Goal: Transaction & Acquisition: Obtain resource

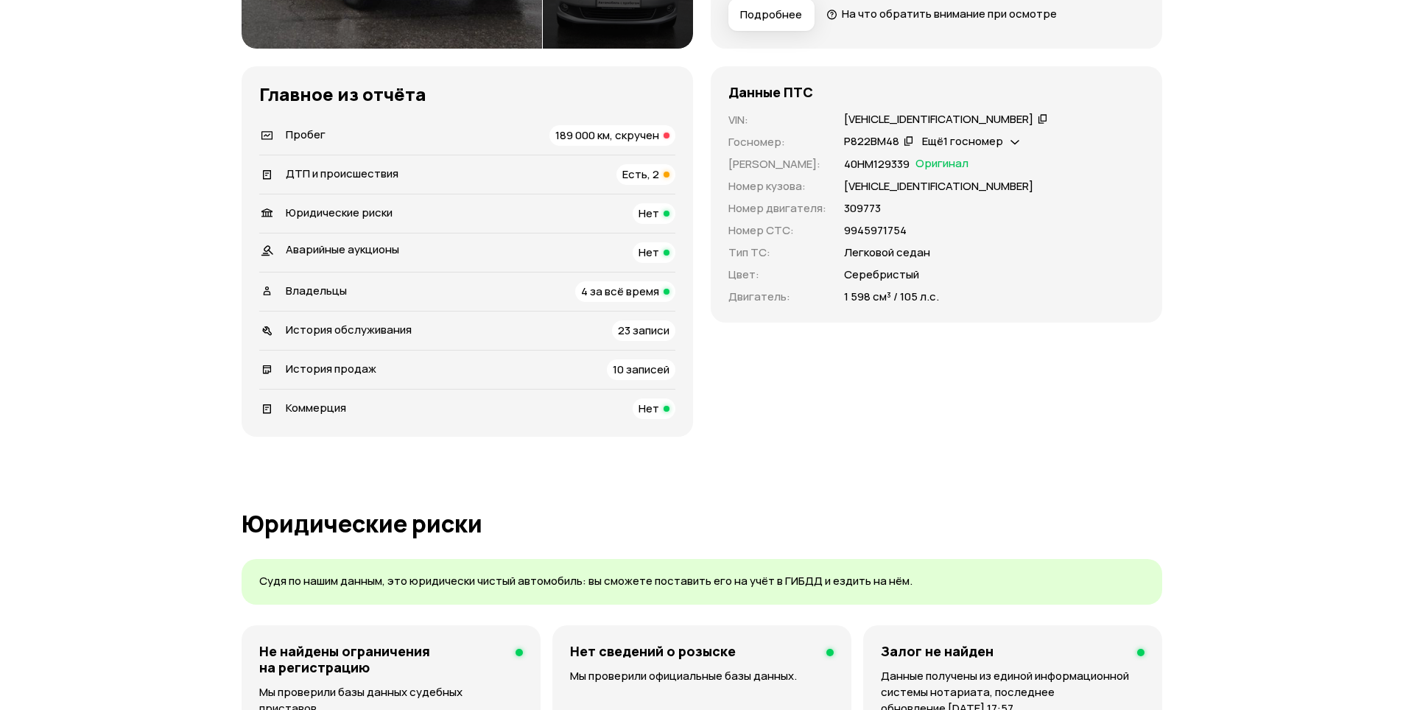
scroll to position [442, 0]
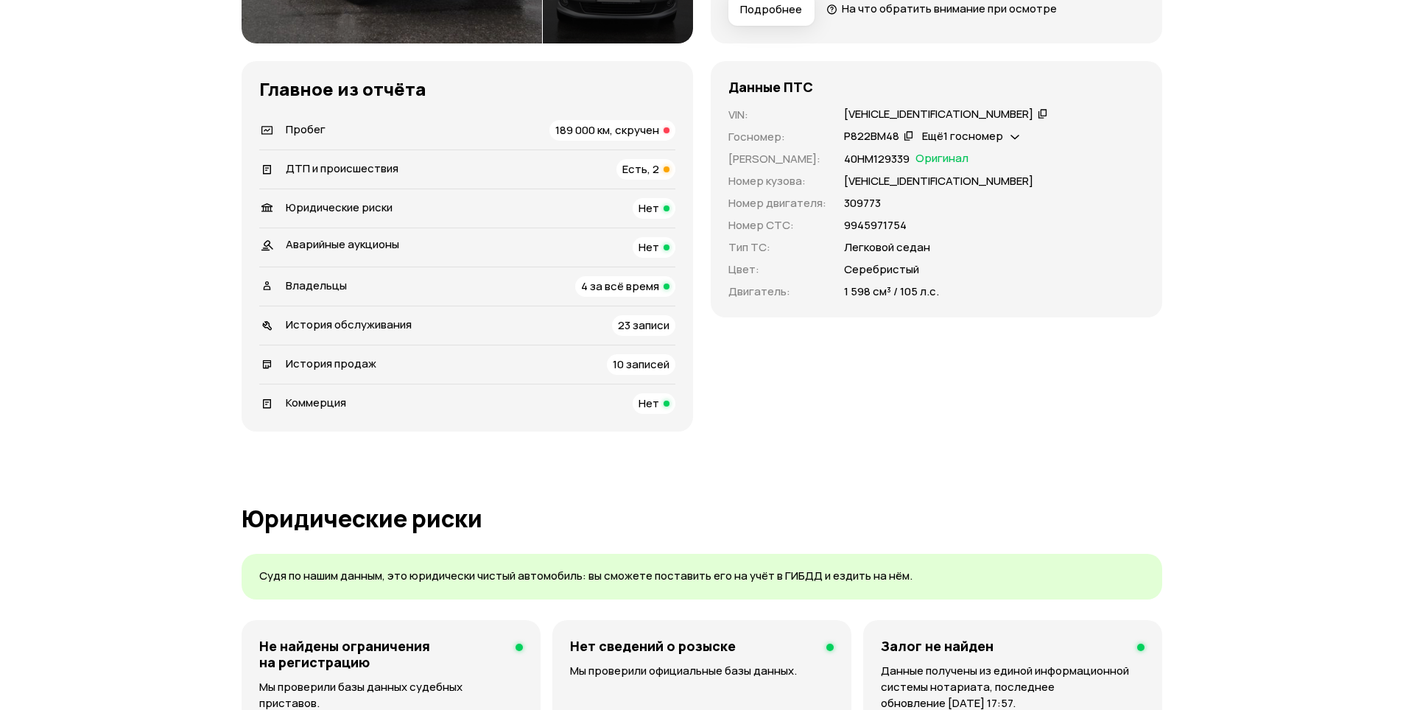
click at [661, 326] on span "23 записи" at bounding box center [644, 324] width 52 height 15
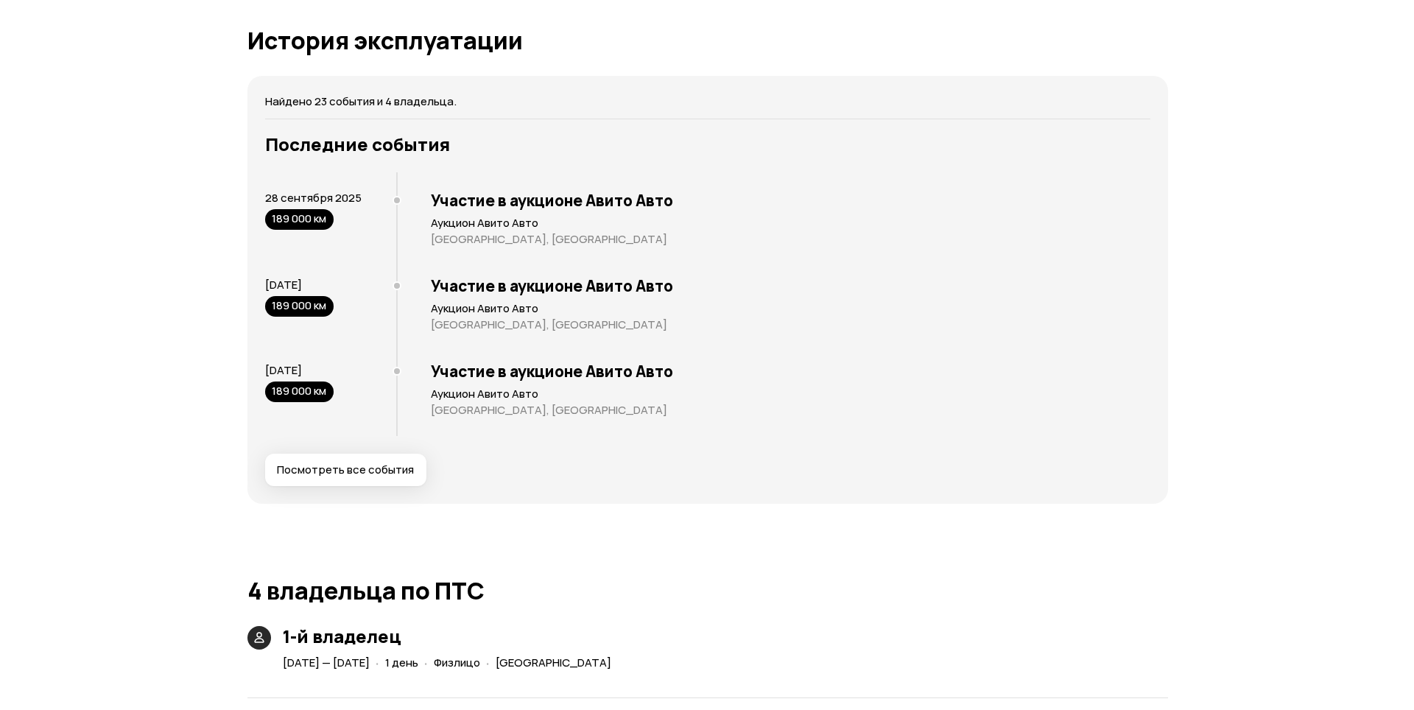
scroll to position [2814, 0]
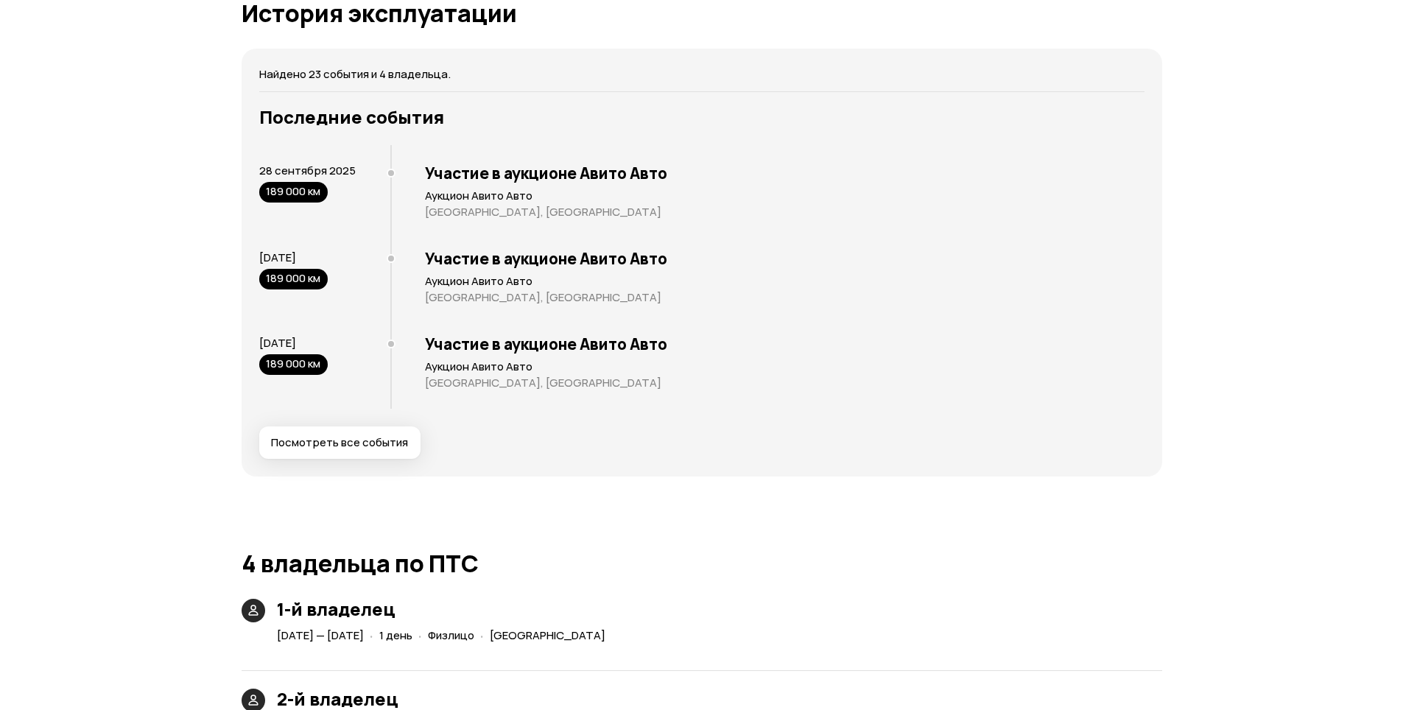
click at [370, 443] on span "Посмотреть все события" at bounding box center [339, 442] width 137 height 15
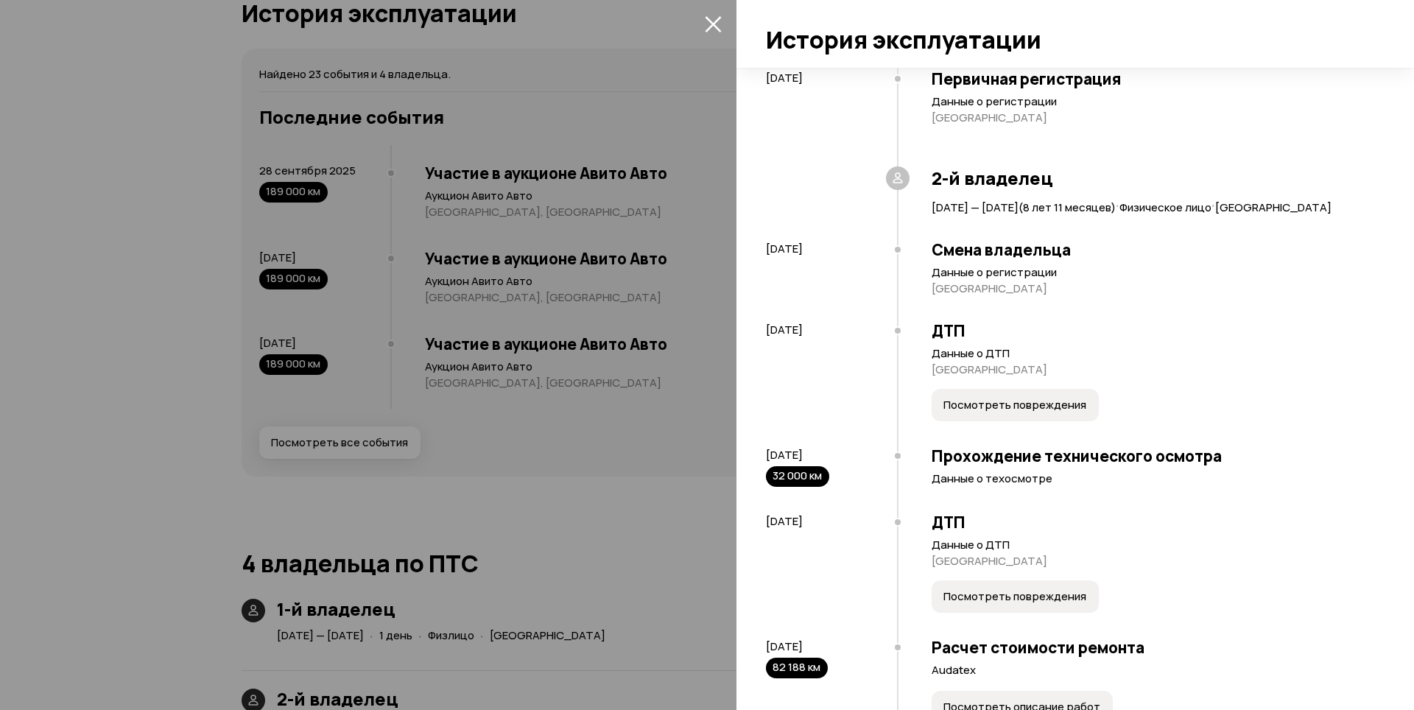
scroll to position [147, 0]
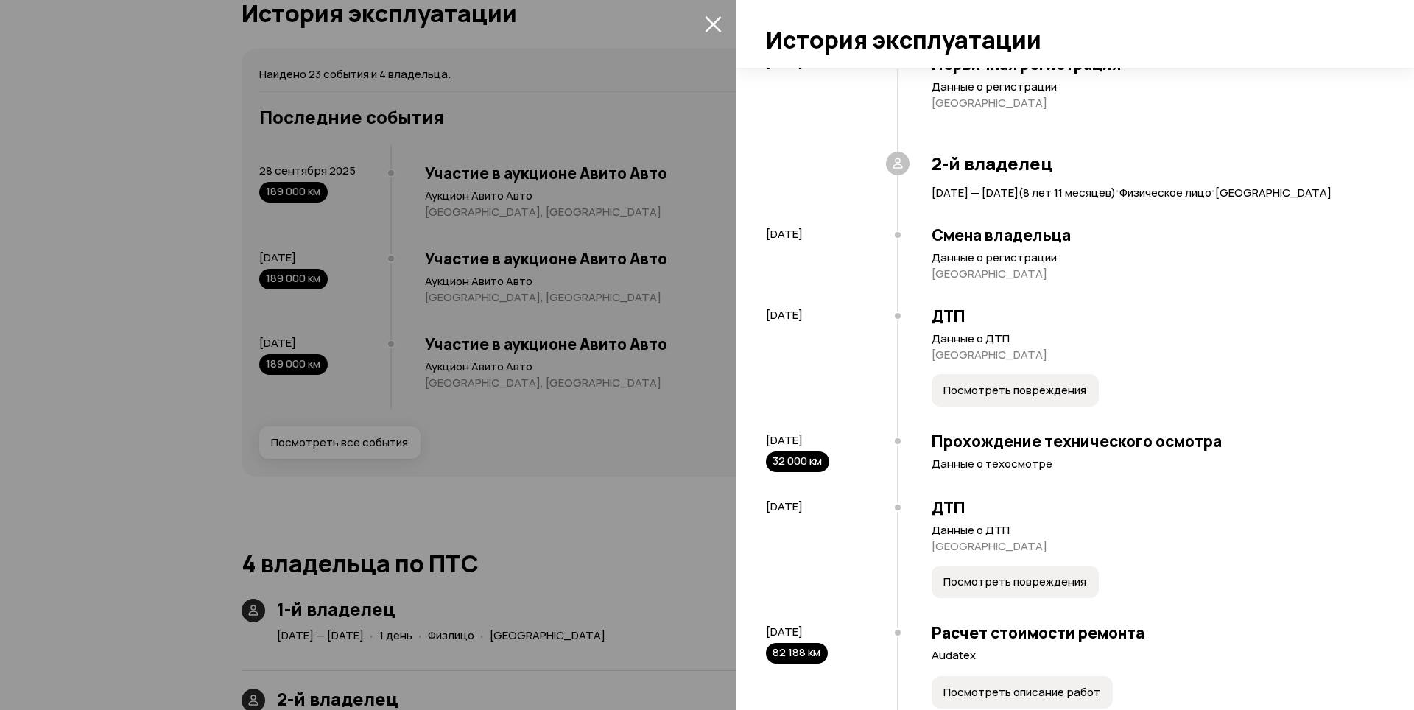
click at [1025, 407] on button "Посмотреть повреждения" at bounding box center [1015, 390] width 167 height 32
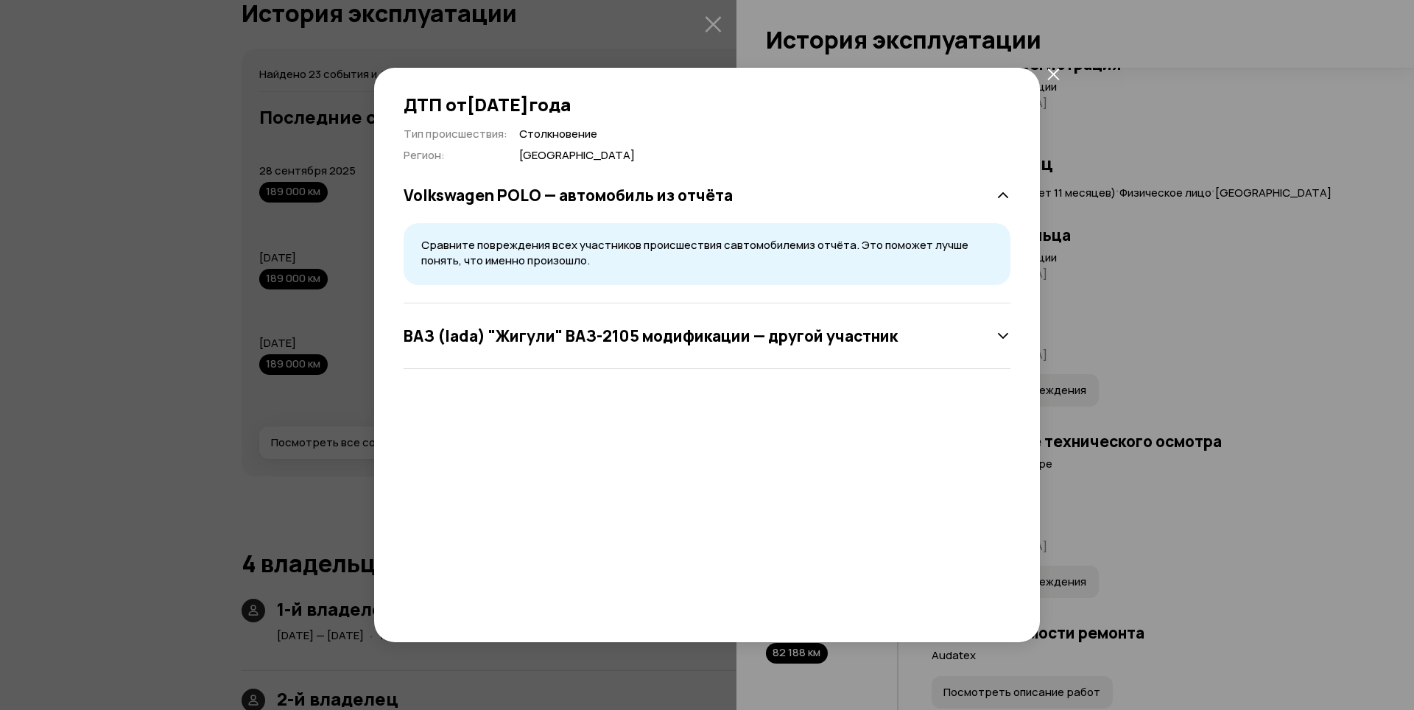
click at [893, 329] on h3 "ВАЗ (lada) "Жигули" ВАЗ-2105 модификации — другой участник" at bounding box center [651, 335] width 494 height 19
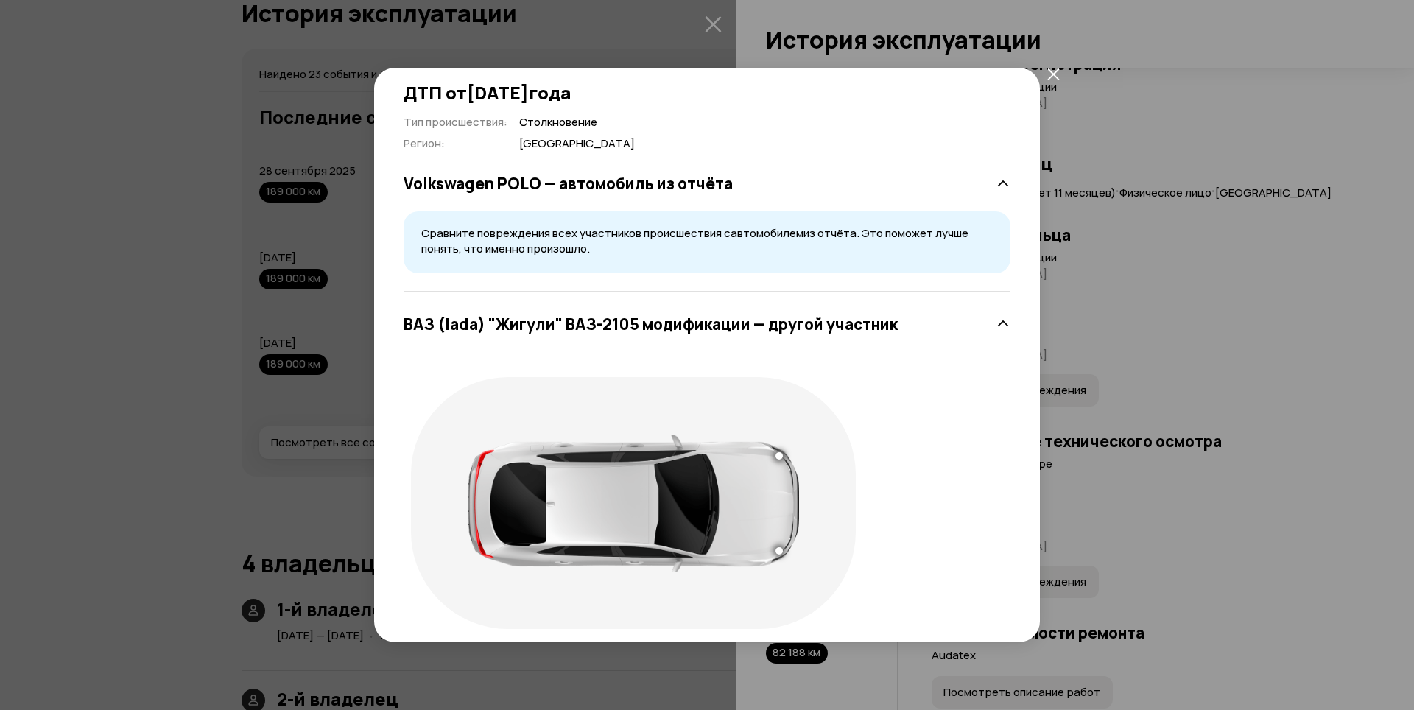
scroll to position [28, 0]
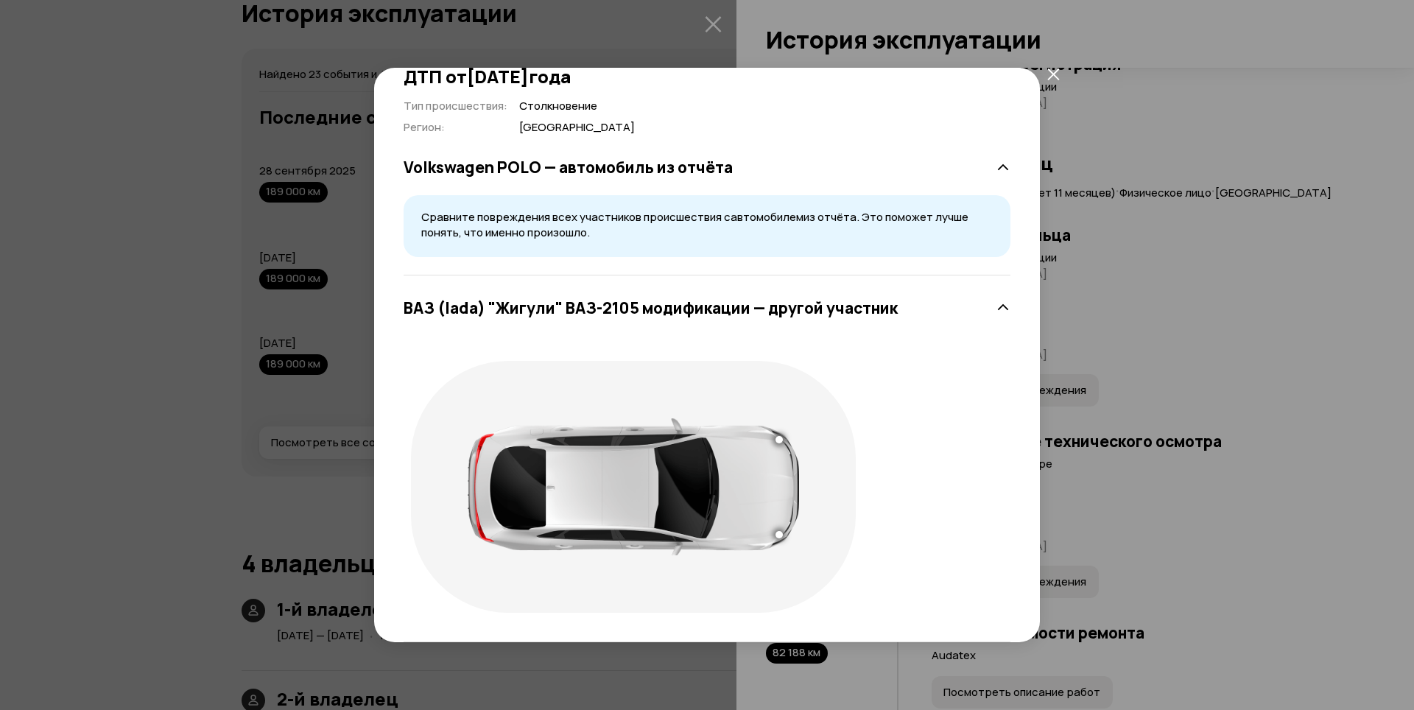
click at [903, 323] on div at bounding box center [707, 474] width 607 height 302
click at [1157, 390] on div "ДТП от 13 января 2015 года Тип происшествия : Столкновение Регион : Тамбовская …" at bounding box center [707, 355] width 1414 height 710
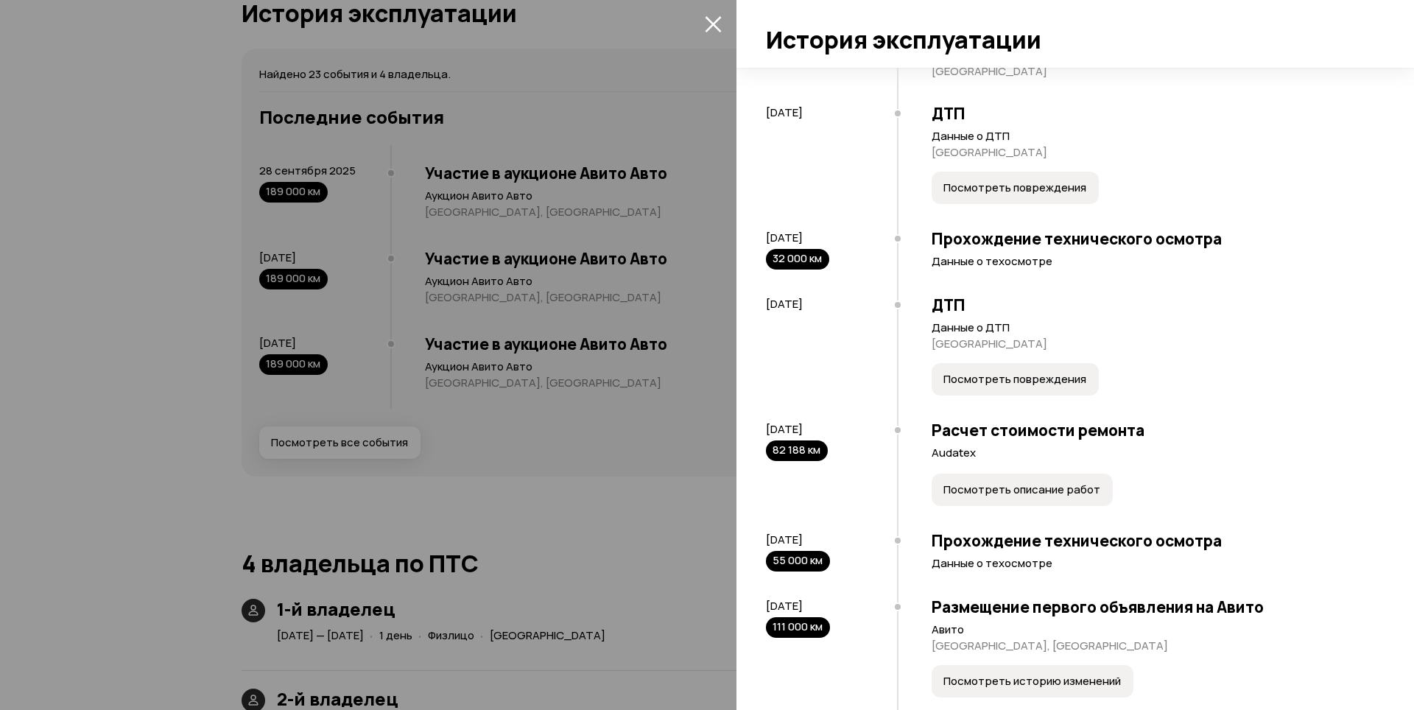
scroll to position [368, 0]
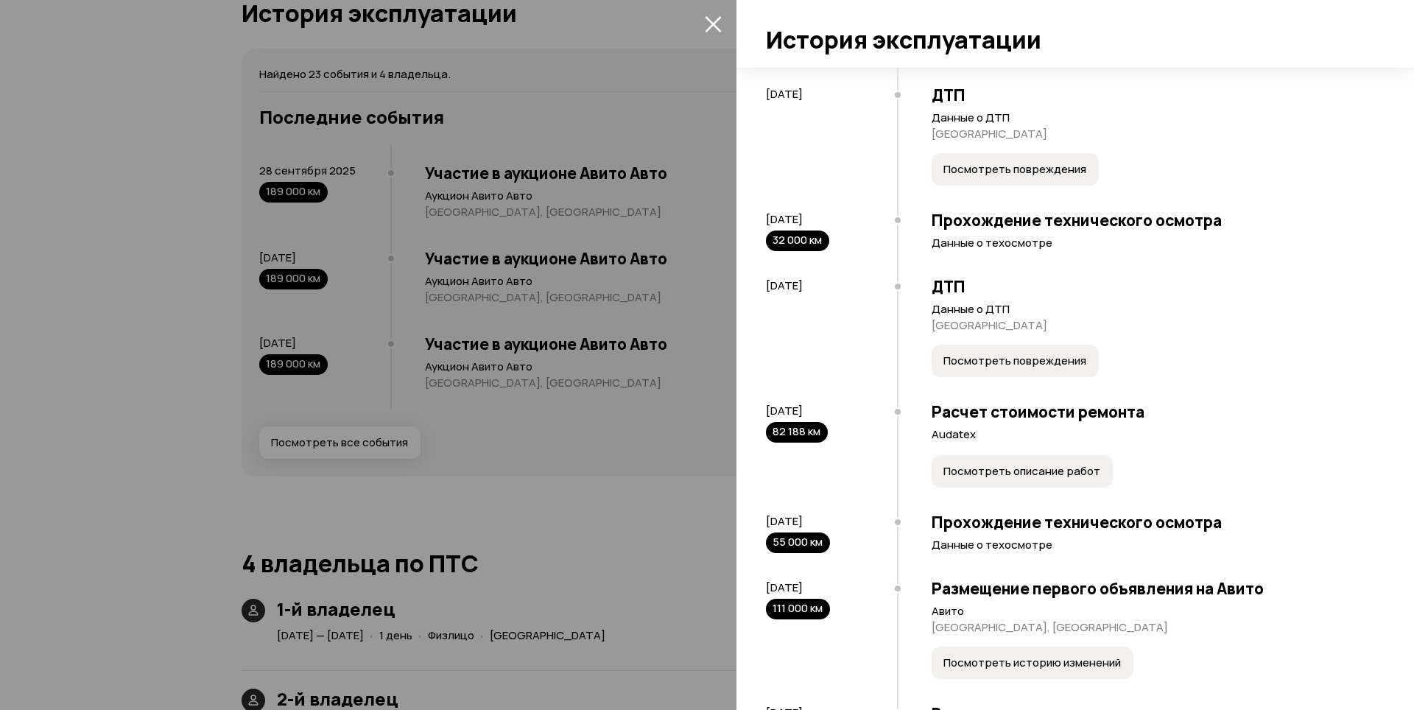
click at [1035, 380] on div "ДТП Данные о ДТП Тамбовская область Посмотреть повреждения" at bounding box center [1133, 328] width 473 height 125
click at [1033, 368] on span "Посмотреть повреждения" at bounding box center [1015, 361] width 143 height 15
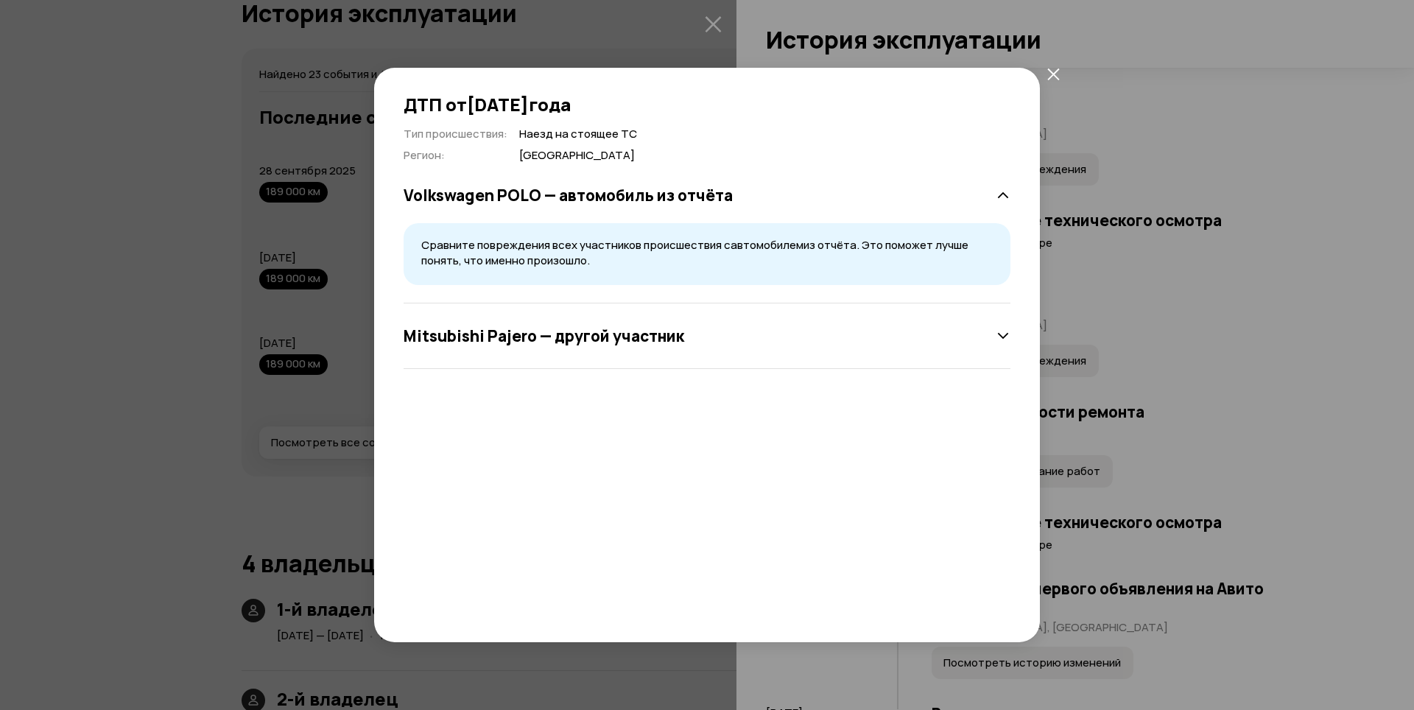
click at [845, 330] on div "Mitsubishi Pajero — другой участник" at bounding box center [707, 335] width 607 height 29
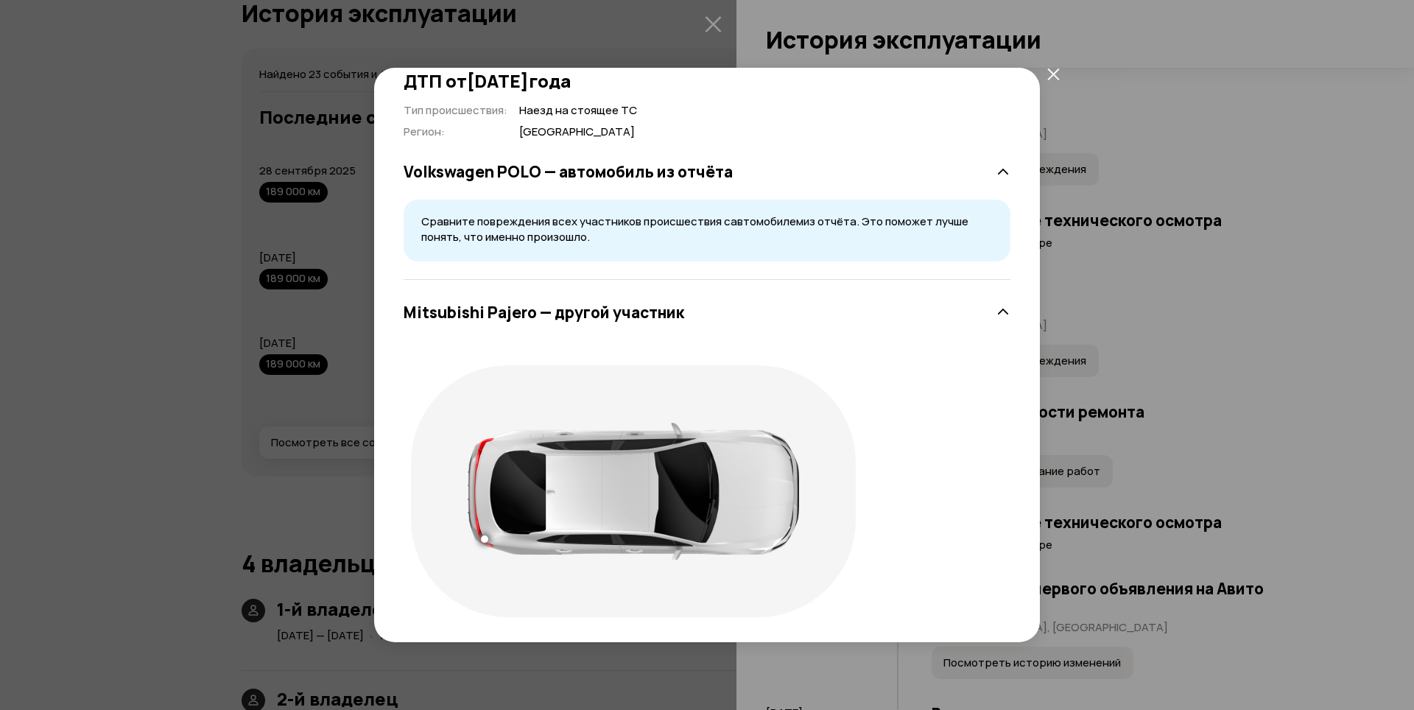
scroll to position [28, 0]
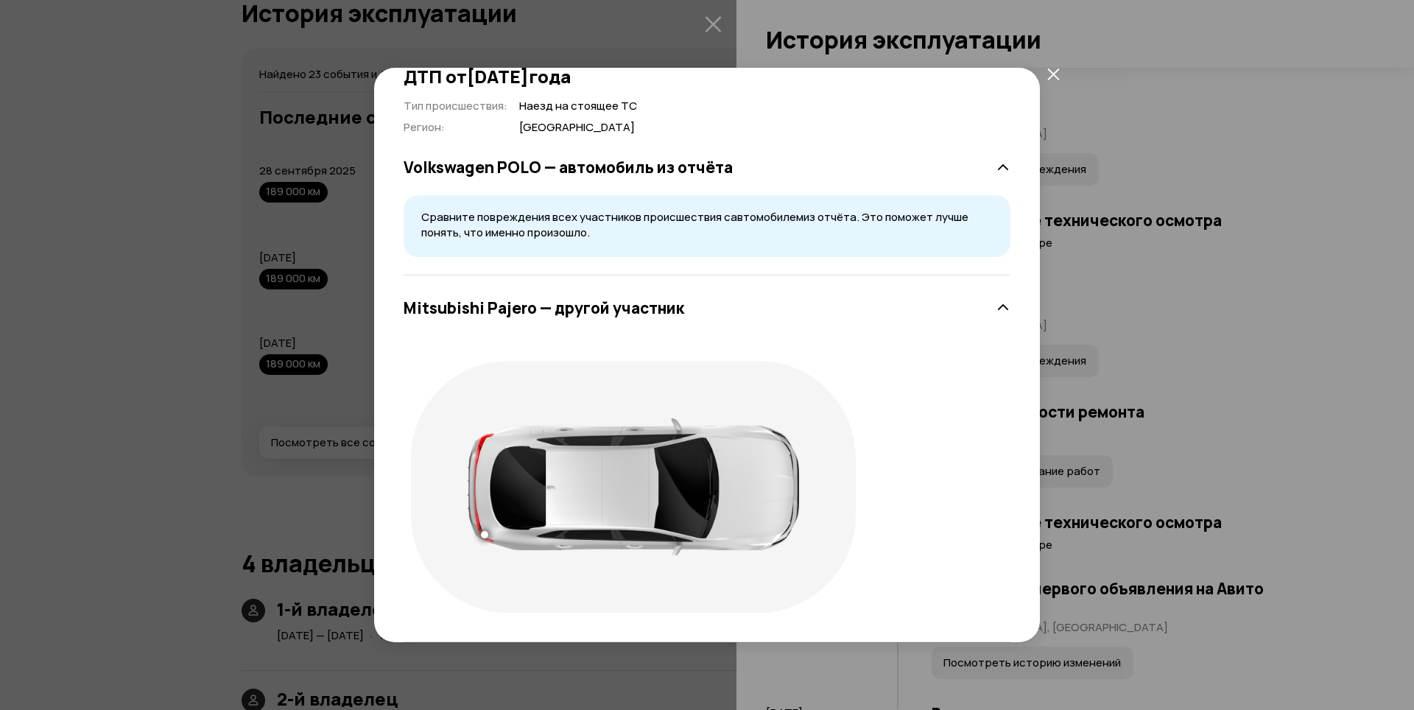
click at [1193, 443] on div "ДТП от 13 сентября 2016 года Тип происшествия : Наезд на стоящее ТС Регион : Та…" at bounding box center [707, 355] width 1414 height 710
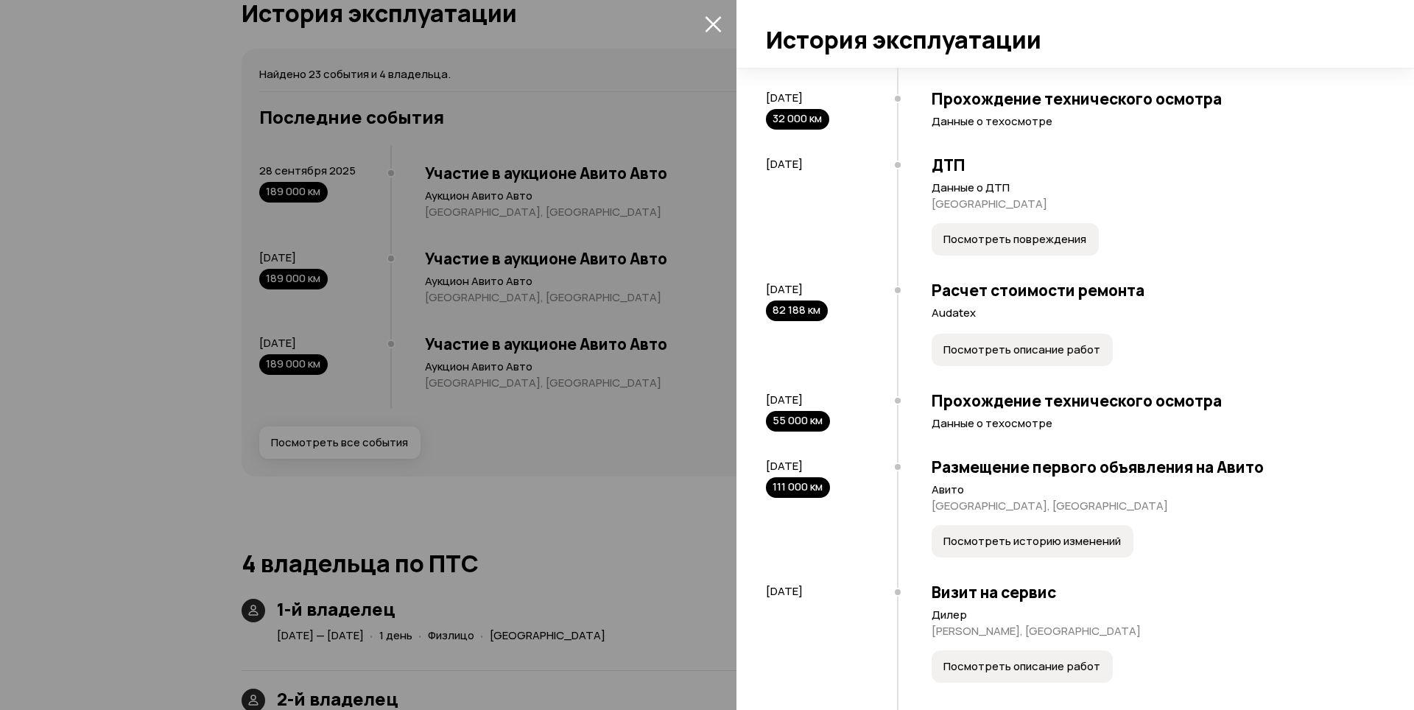
scroll to position [516, 0]
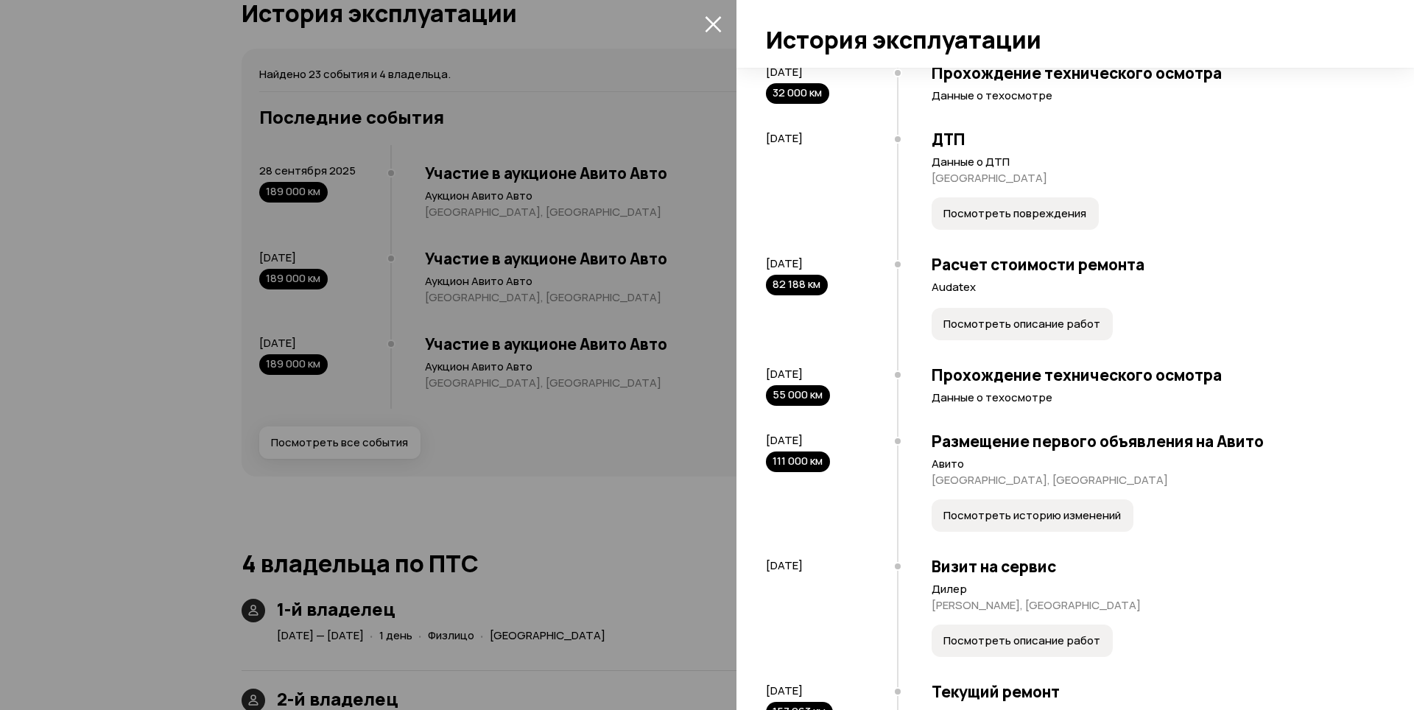
click at [1019, 340] on button "Посмотреть описание работ" at bounding box center [1022, 324] width 181 height 32
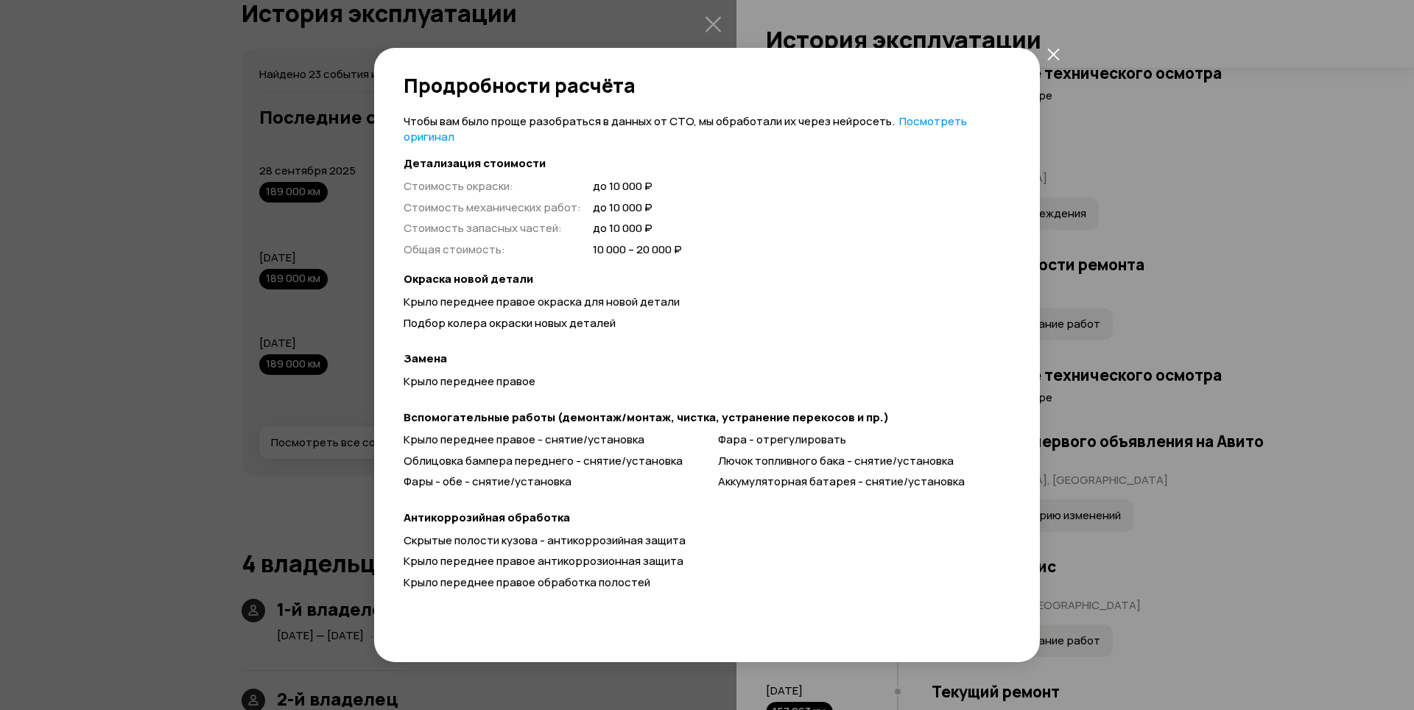
click at [1165, 391] on div "Продробности расчёта Чтобы вам было проще разобраться в данных от СТО, мы обраб…" at bounding box center [707, 355] width 1414 height 710
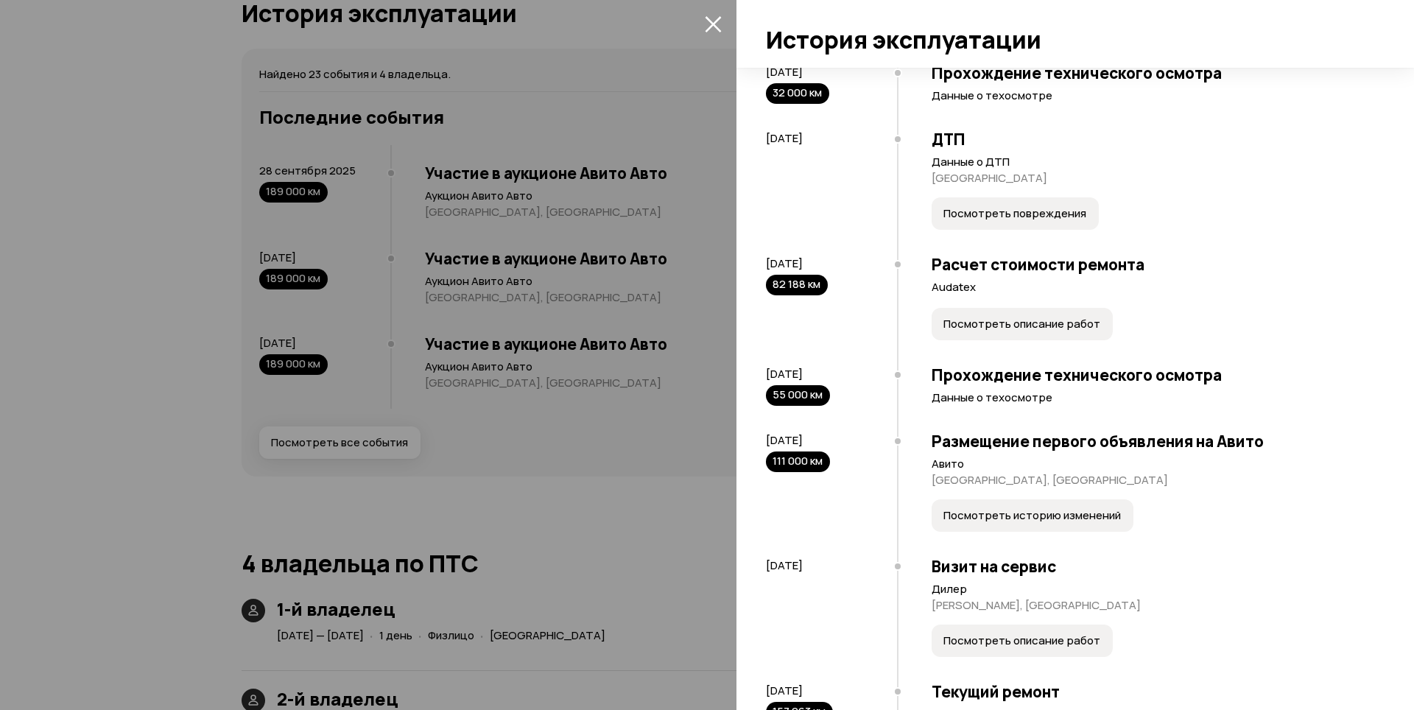
click at [1013, 340] on button "Посмотреть описание работ" at bounding box center [1022, 324] width 181 height 32
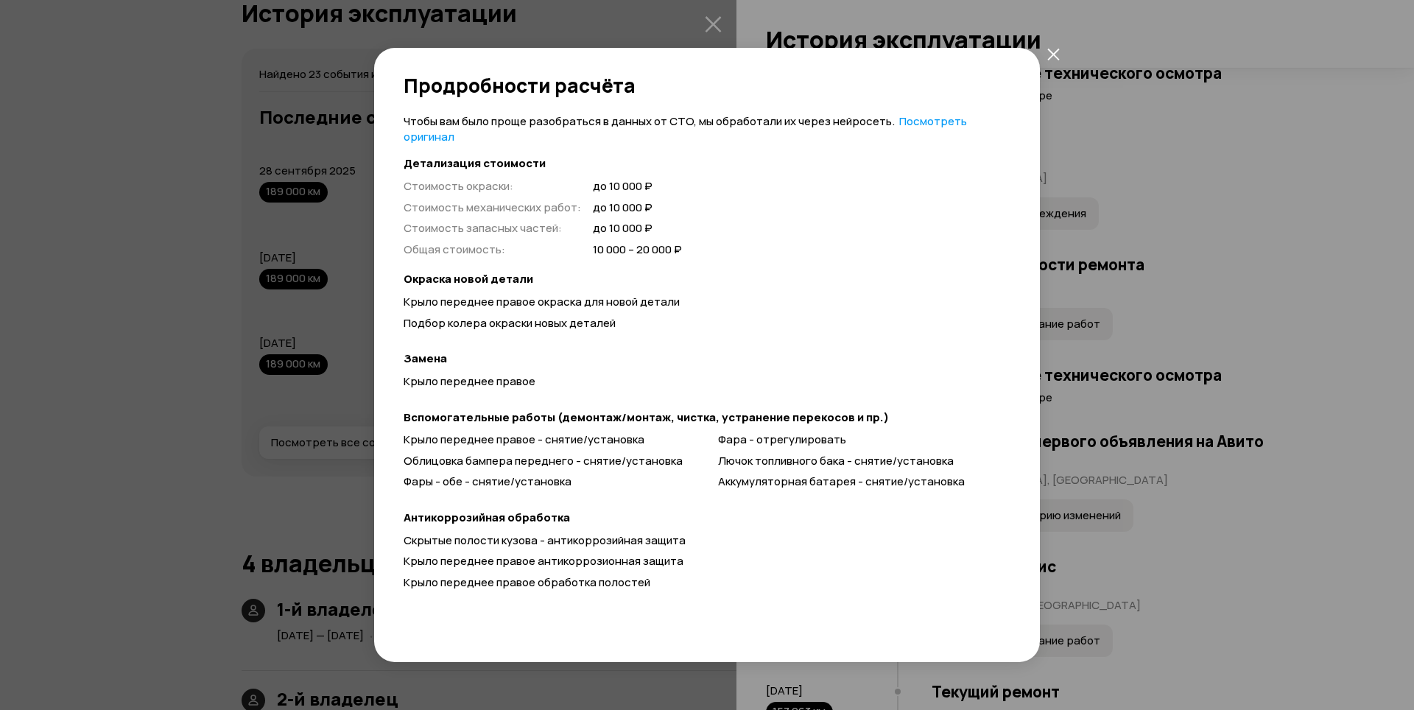
click at [1128, 382] on div "Продробности расчёта Чтобы вам было проще разобраться в данных от СТО, мы обраб…" at bounding box center [707, 355] width 1414 height 710
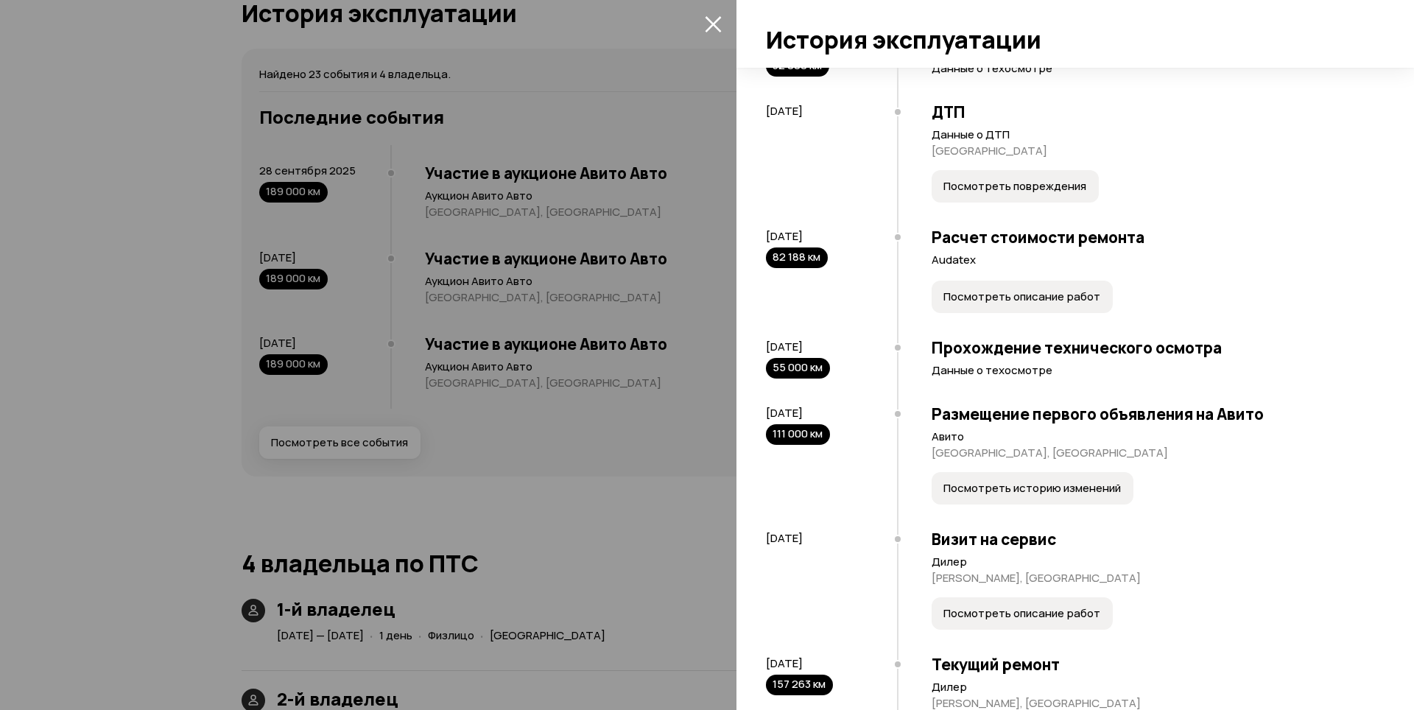
scroll to position [589, 0]
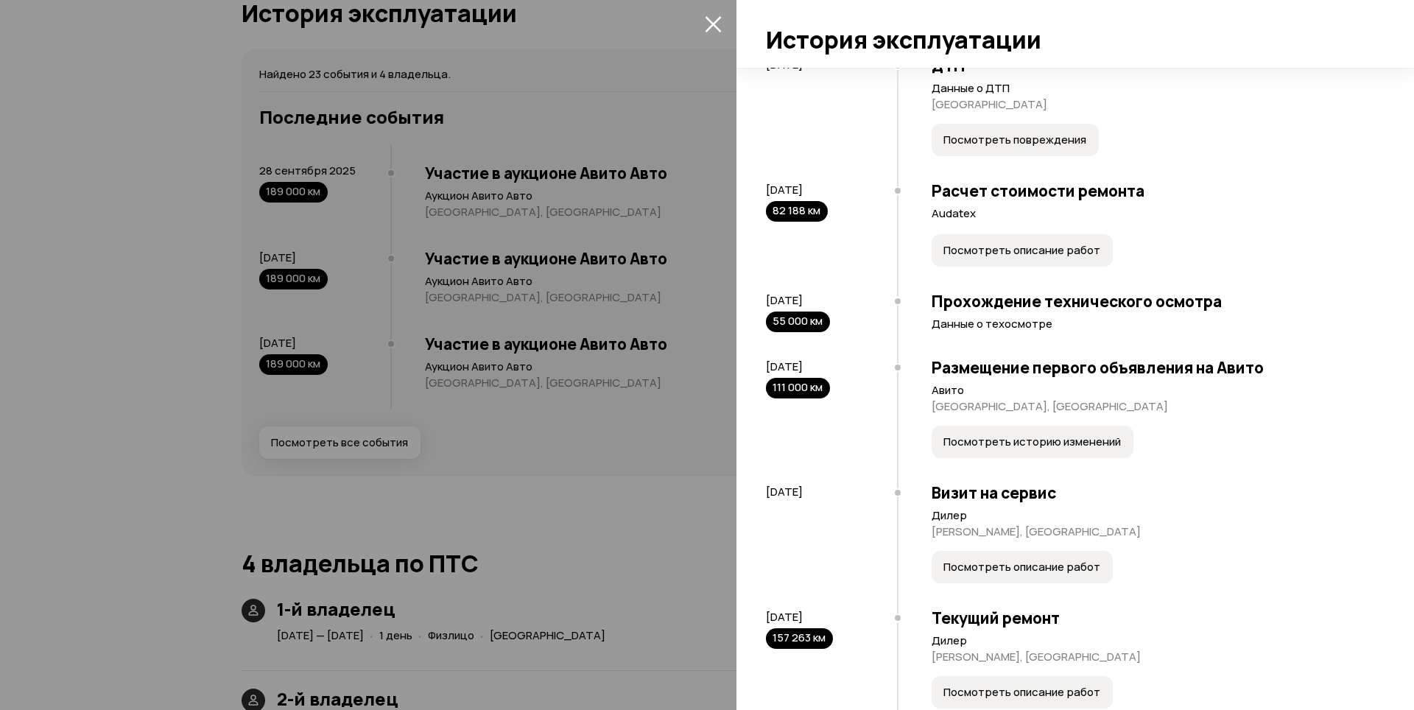
click at [1055, 449] on span "Посмотреть историю изменений" at bounding box center [1033, 442] width 178 height 15
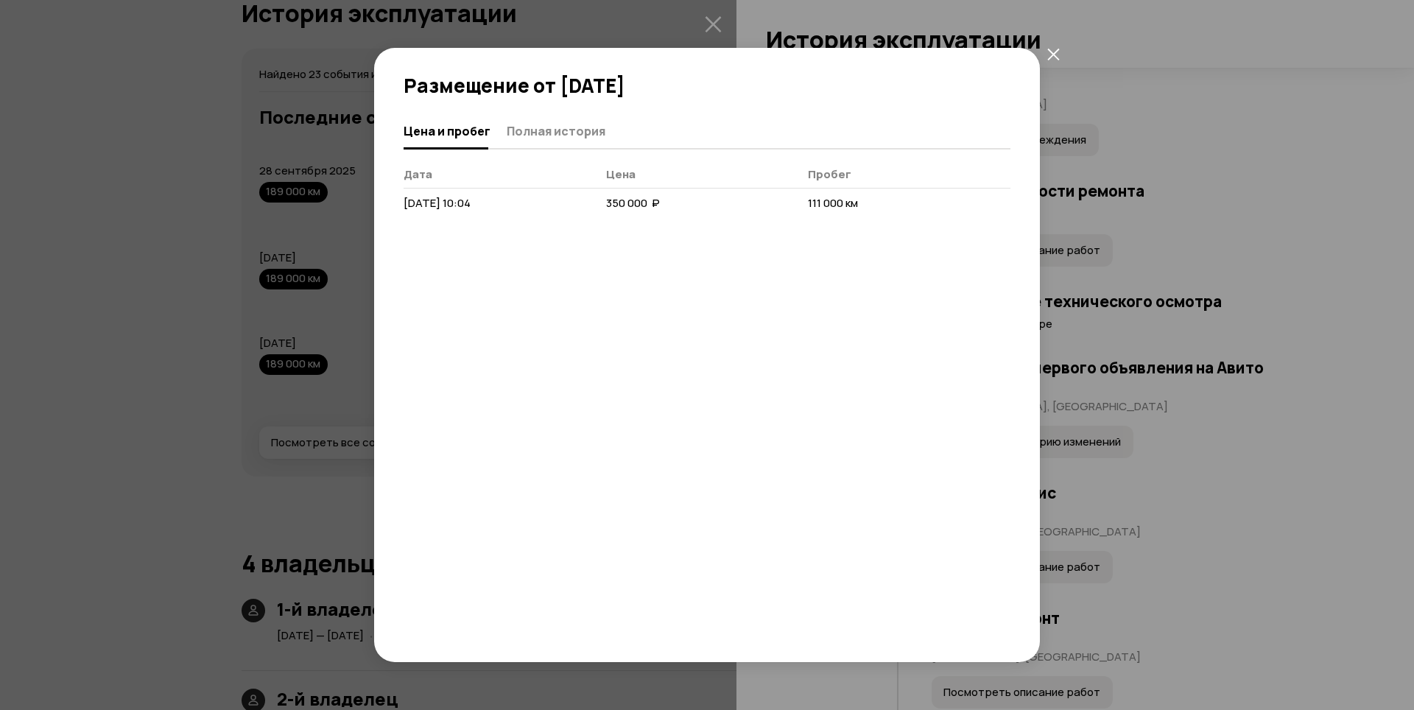
click at [1114, 473] on div "Размещение от 27 июля 2018 года Цена и пробег Полная история Дата Цена Пробег 2…" at bounding box center [707, 355] width 1414 height 710
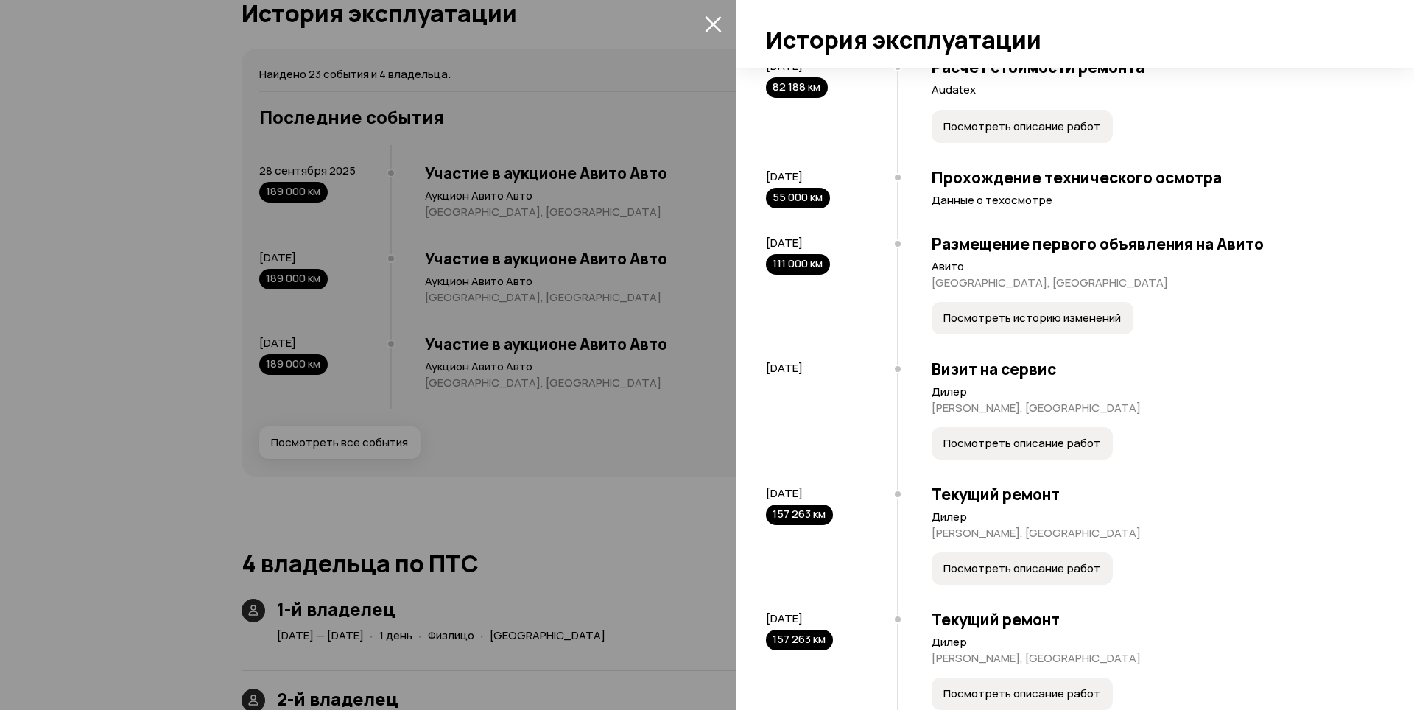
scroll to position [737, 0]
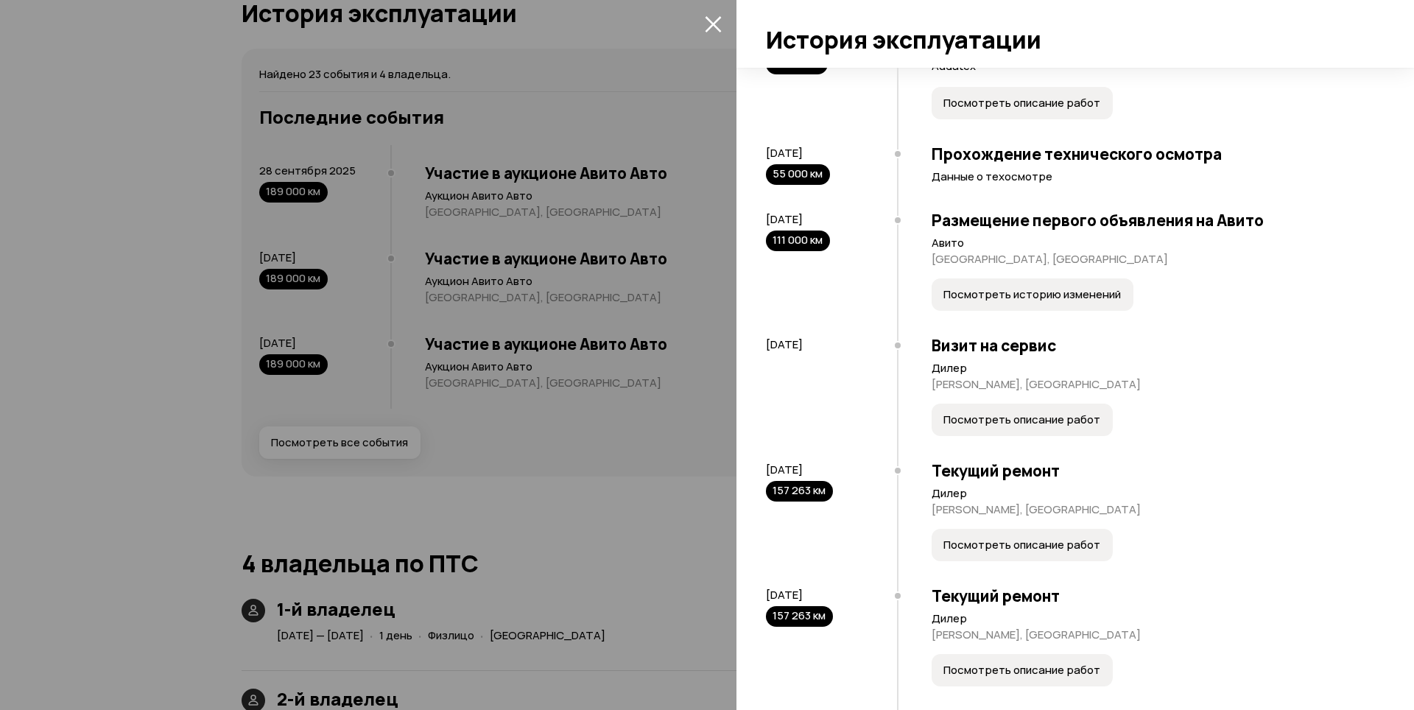
click at [1013, 436] on button "Посмотреть описание работ" at bounding box center [1022, 420] width 181 height 32
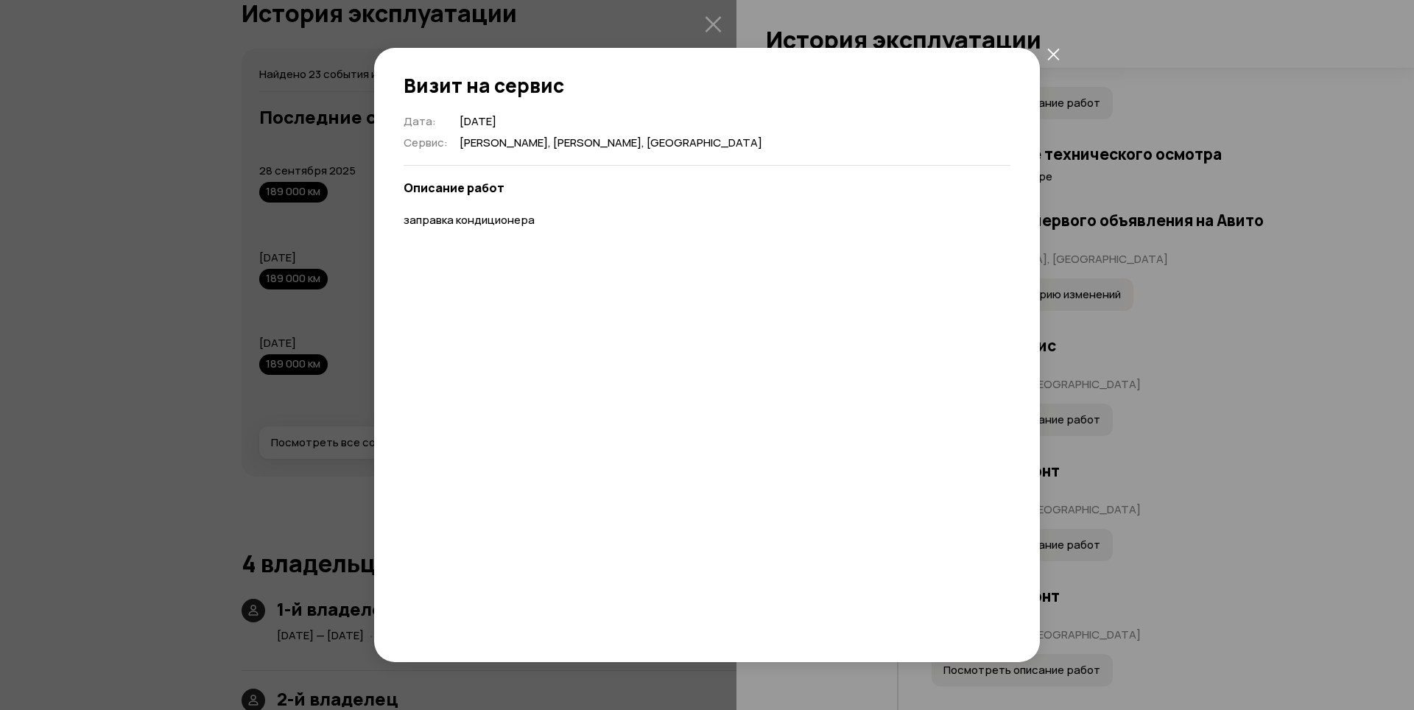
click at [1133, 457] on div "Визит на сервис Дата : 31 августа 2018 Сервис : Дилер, Тамбовская, Тамбов Описа…" at bounding box center [707, 355] width 1414 height 710
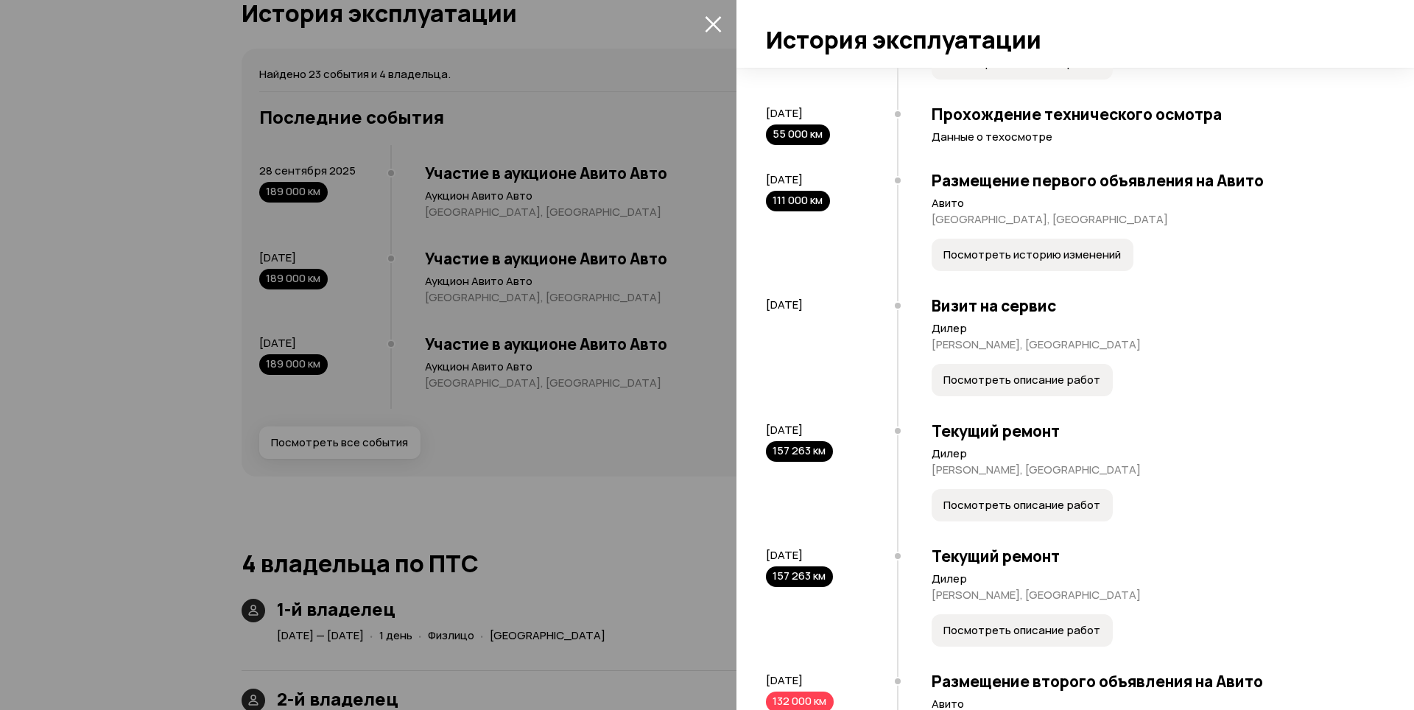
scroll to position [958, 0]
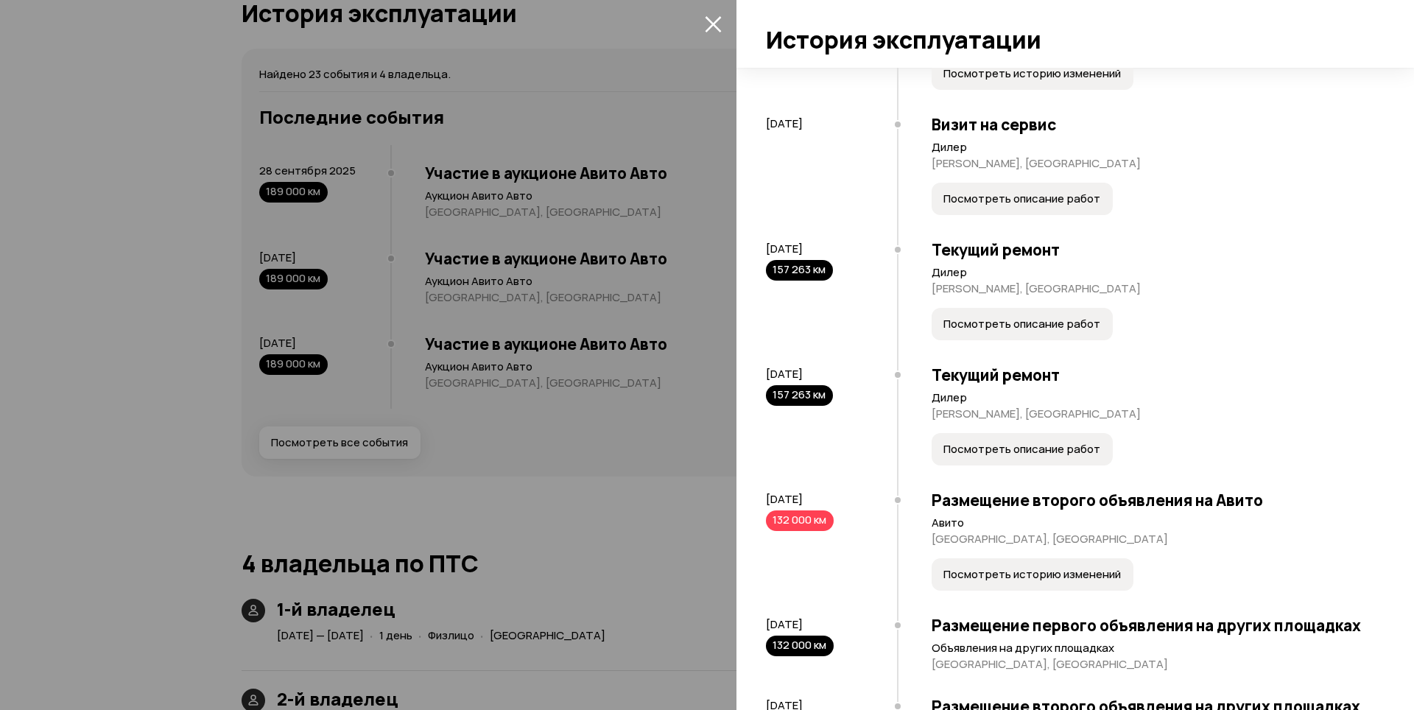
click at [1015, 331] on span "Посмотреть описание работ" at bounding box center [1022, 324] width 157 height 15
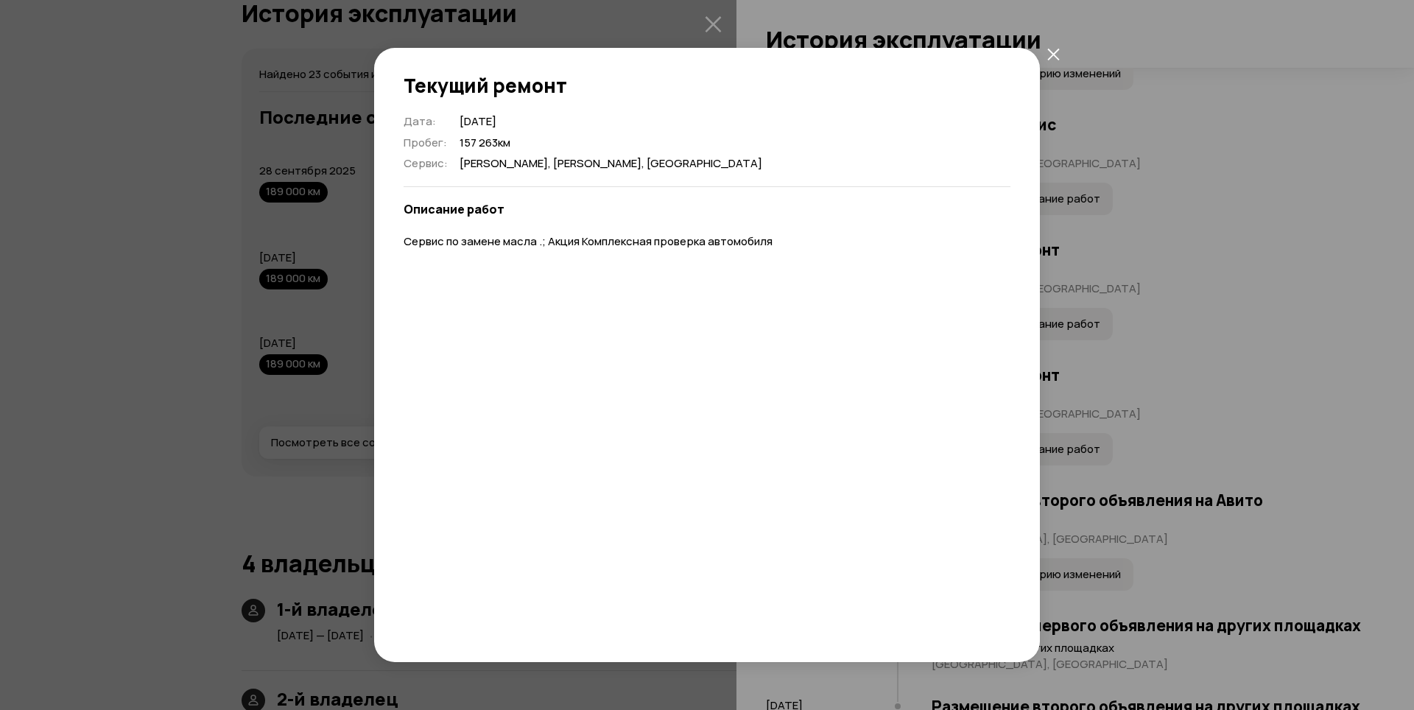
click at [1116, 376] on div "Текущий ремонт Дата : 21 августа 2020 Пробег : 157 263 км Сервис : Дилер, Тамбо…" at bounding box center [707, 355] width 1414 height 710
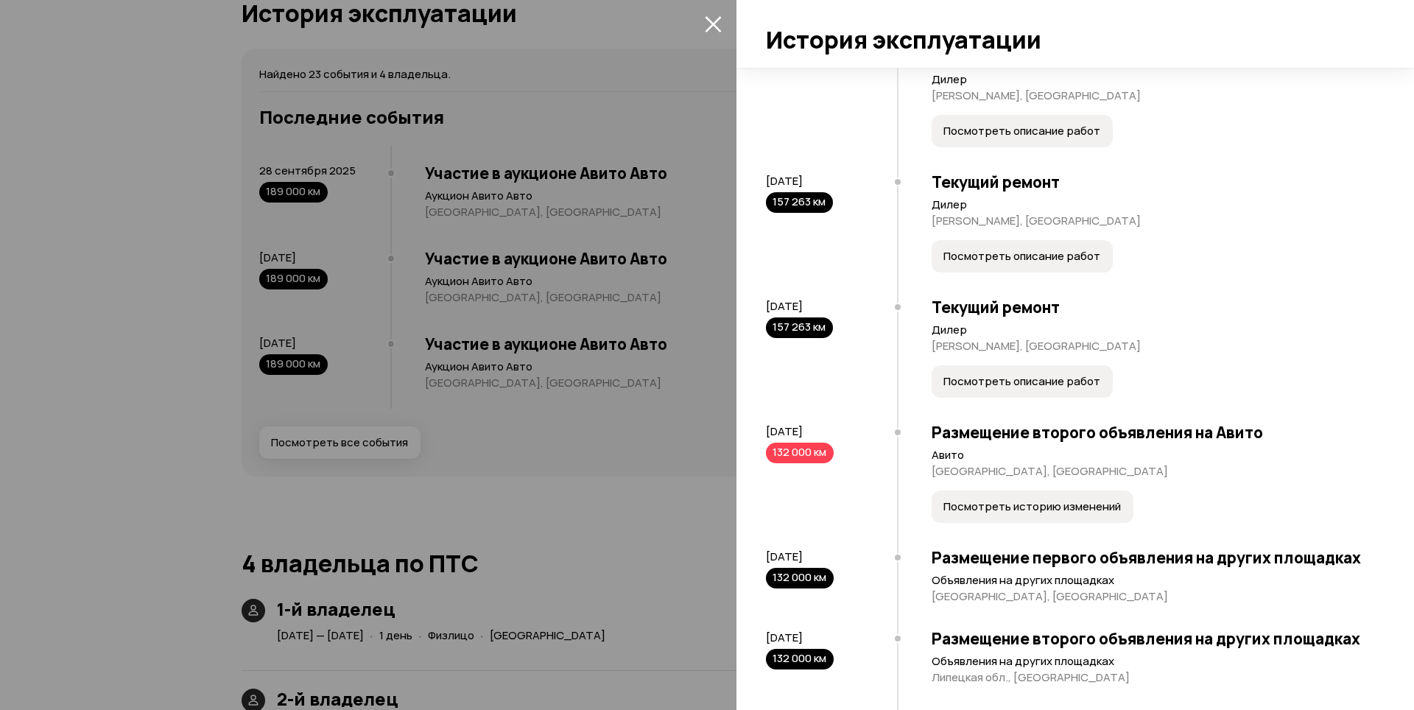
scroll to position [1031, 0]
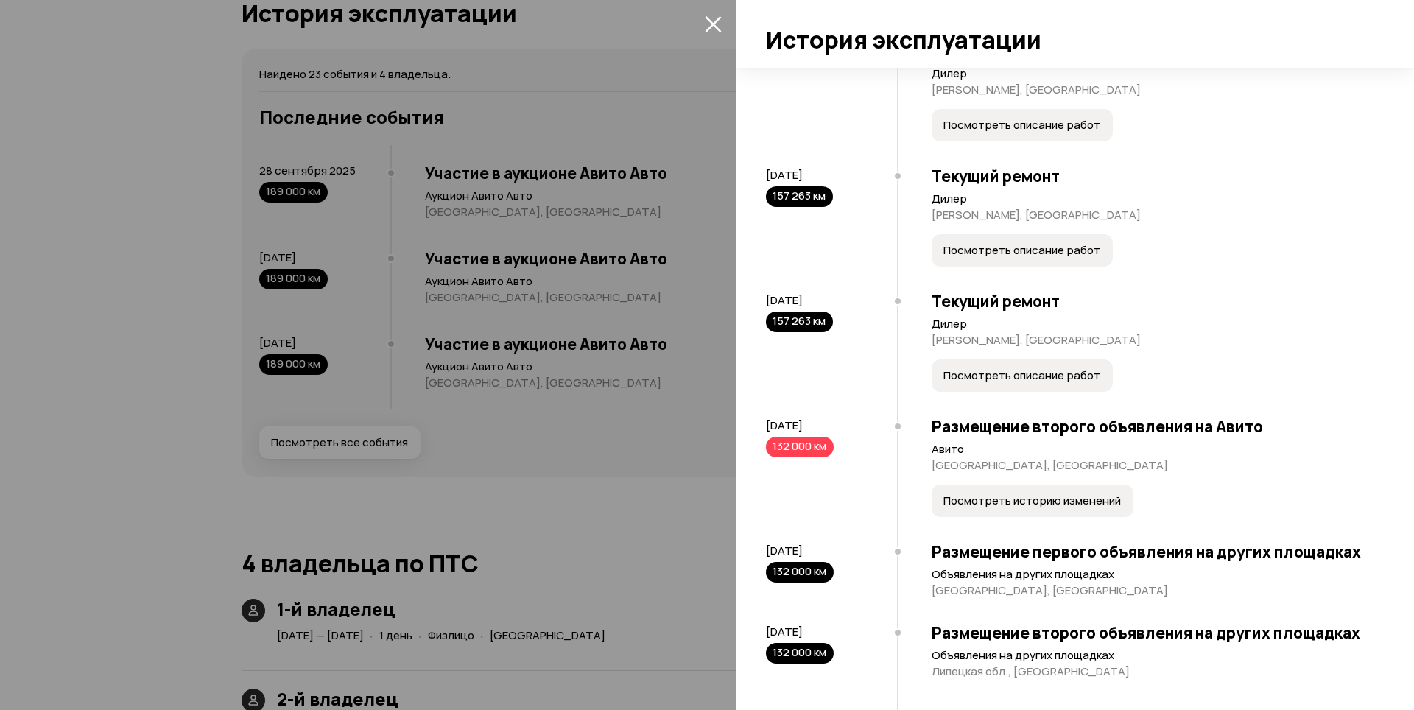
click at [1005, 383] on span "Посмотреть описание работ" at bounding box center [1022, 375] width 157 height 15
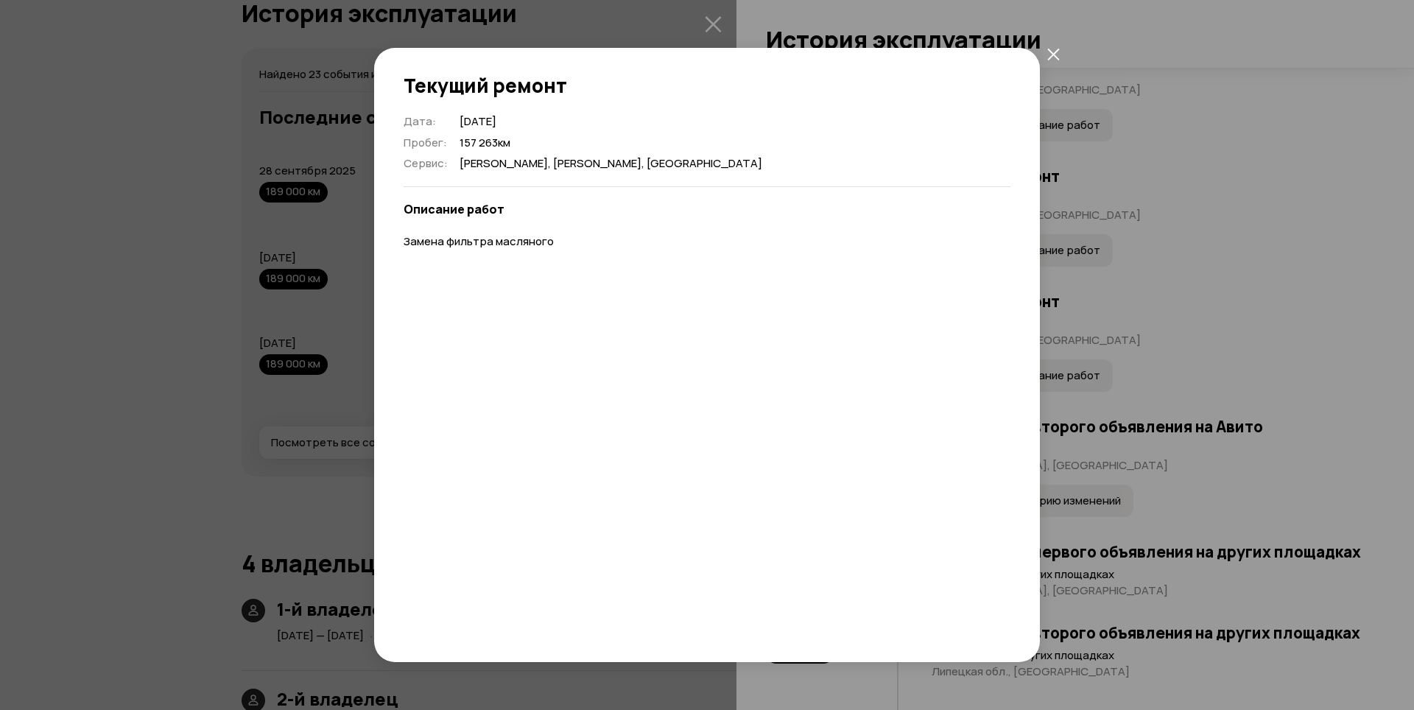
click at [1130, 426] on div "Текущий ремонт Дата : 21 августа 2020 Пробег : 157 263 км Сервис : Дилер, Тамбо…" at bounding box center [707, 355] width 1414 height 710
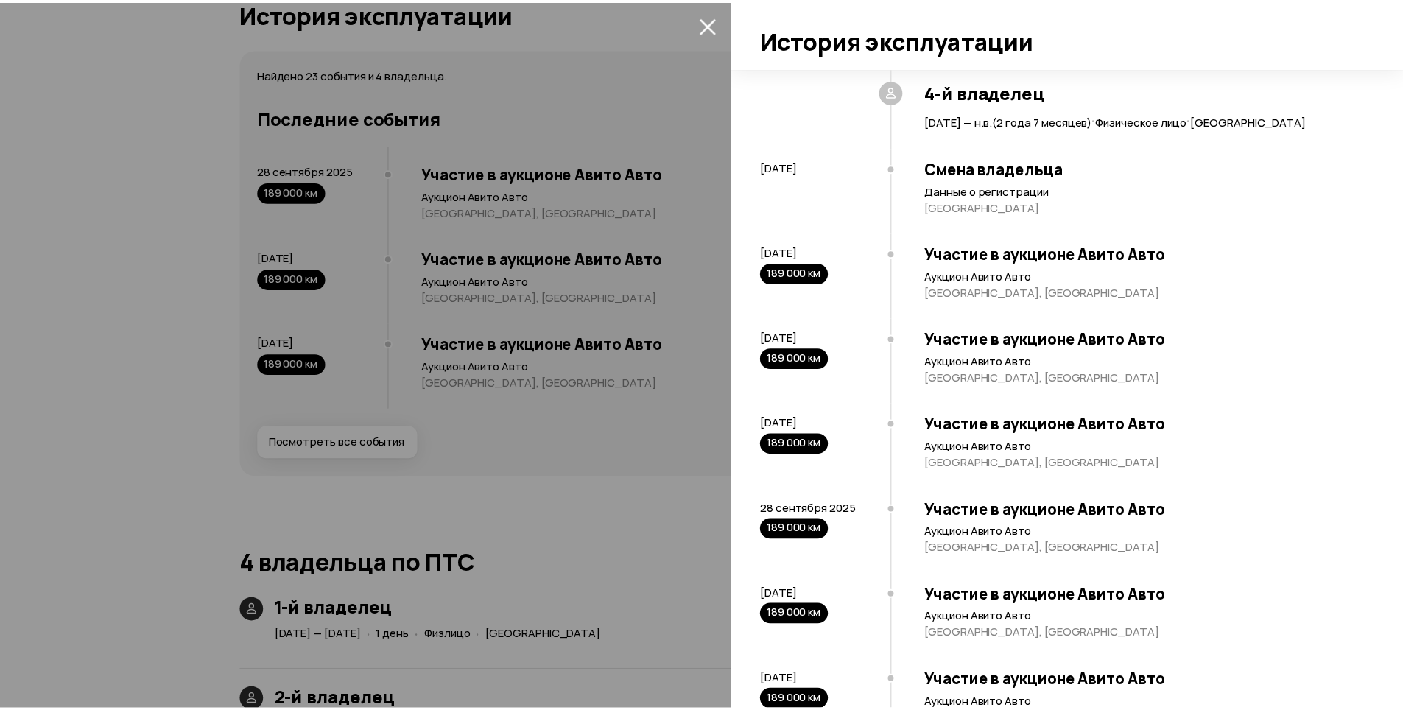
scroll to position [2012, 0]
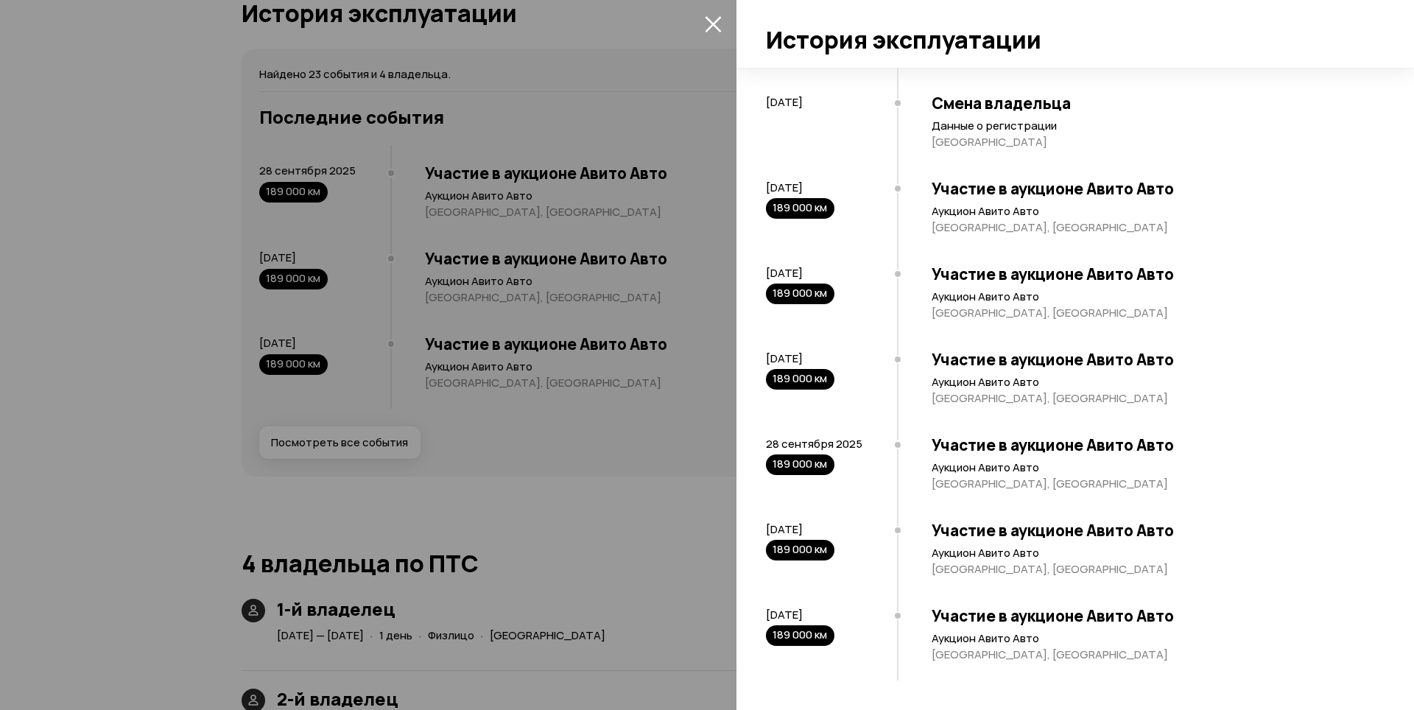
click at [604, 414] on div at bounding box center [707, 355] width 1414 height 710
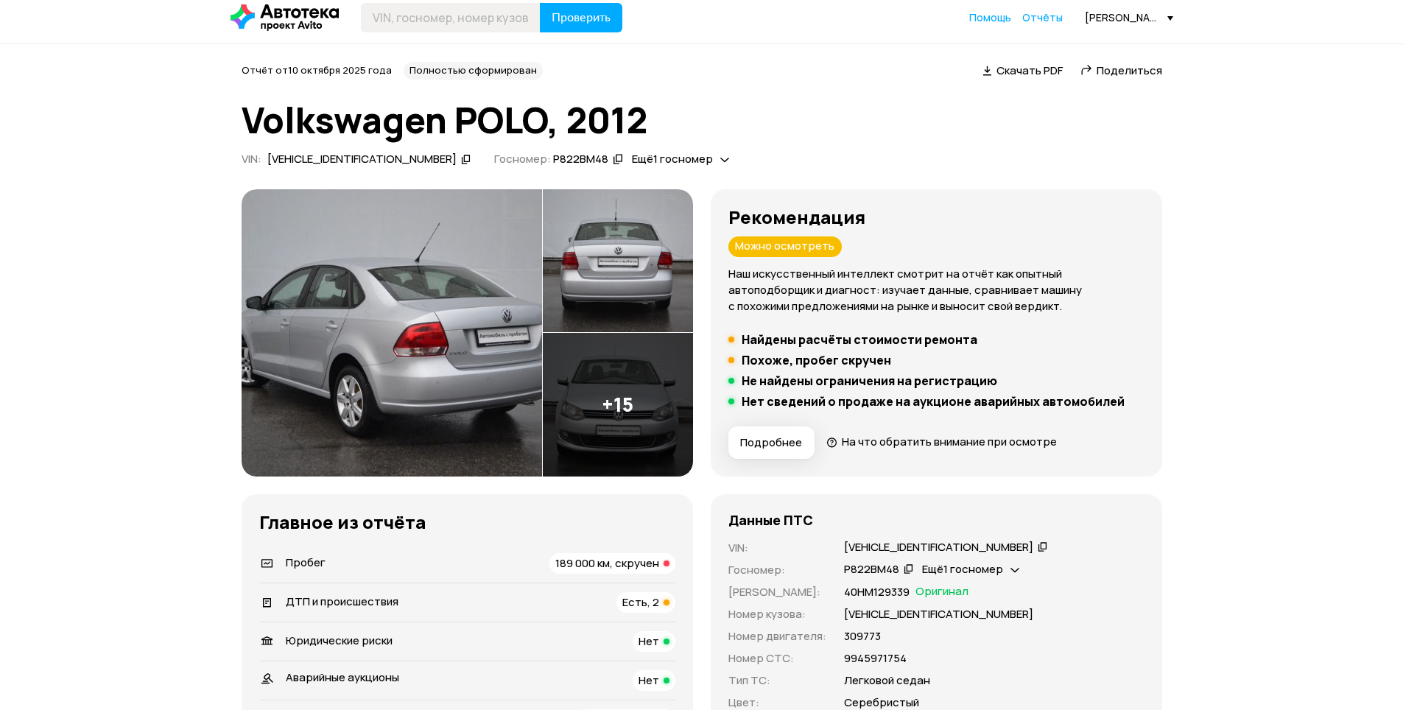
scroll to position [0, 0]
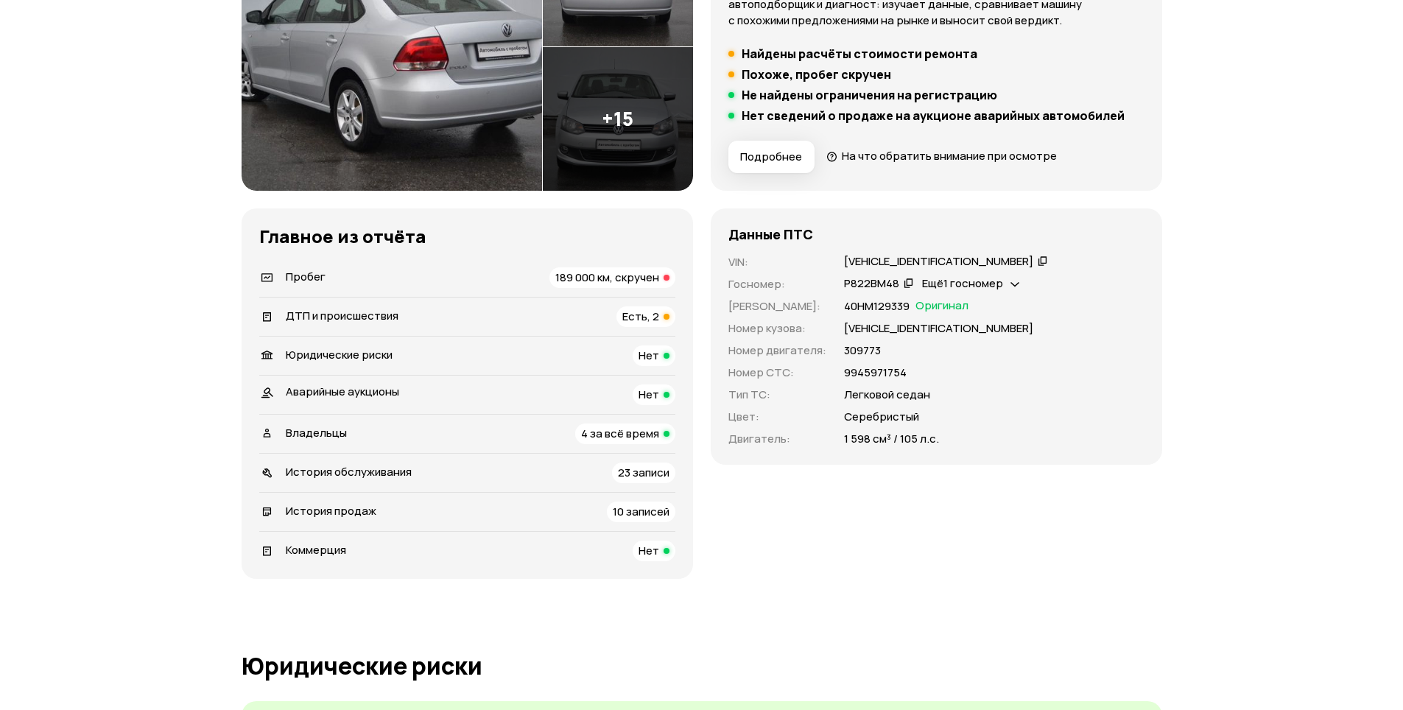
click at [633, 274] on span "189 000 км, скручен" at bounding box center [607, 277] width 104 height 15
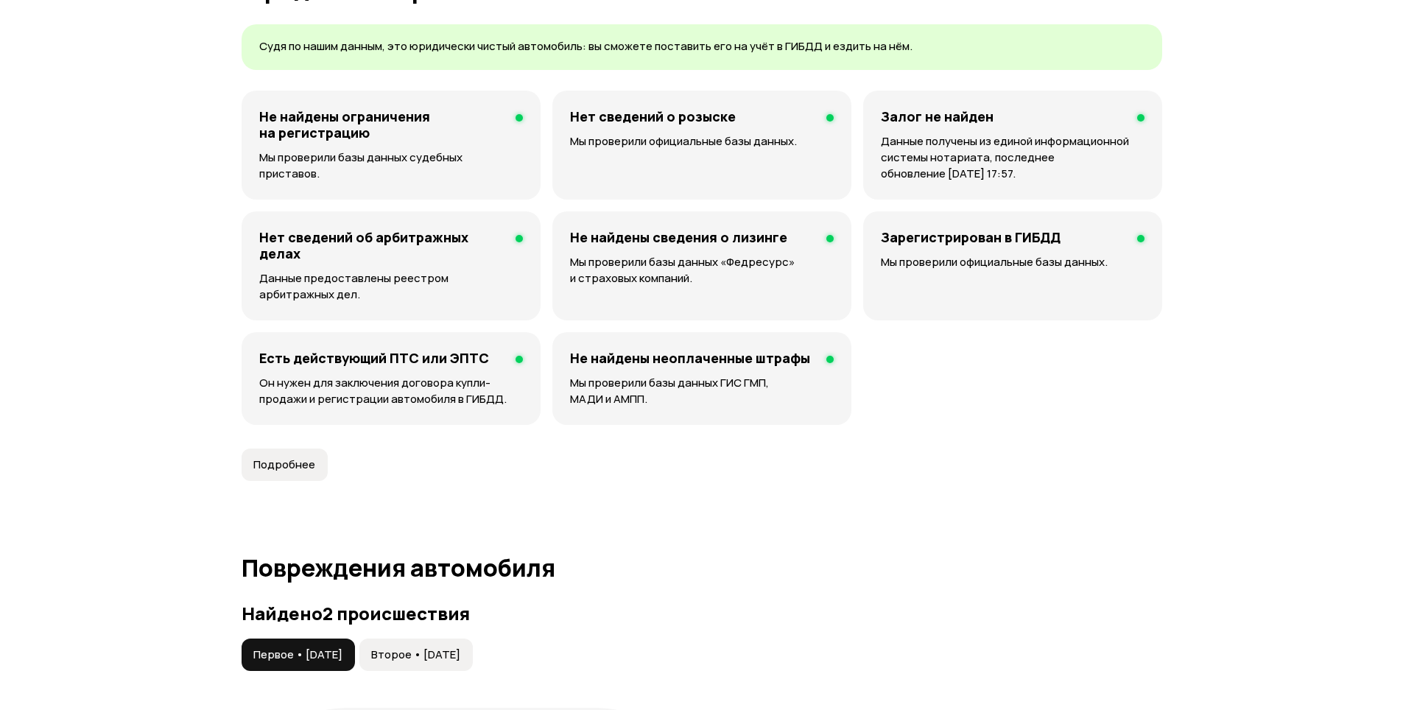
scroll to position [885, 0]
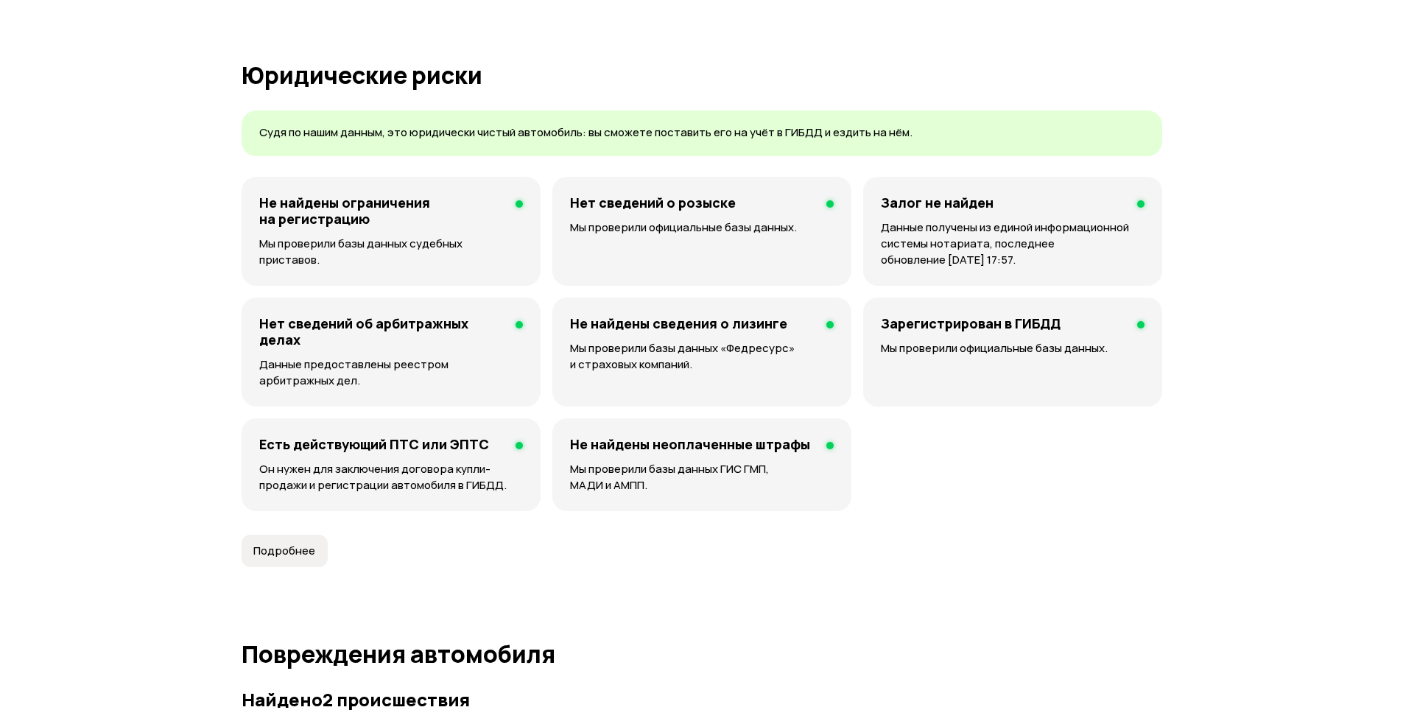
click at [276, 555] on span "Подробнее" at bounding box center [284, 551] width 62 height 15
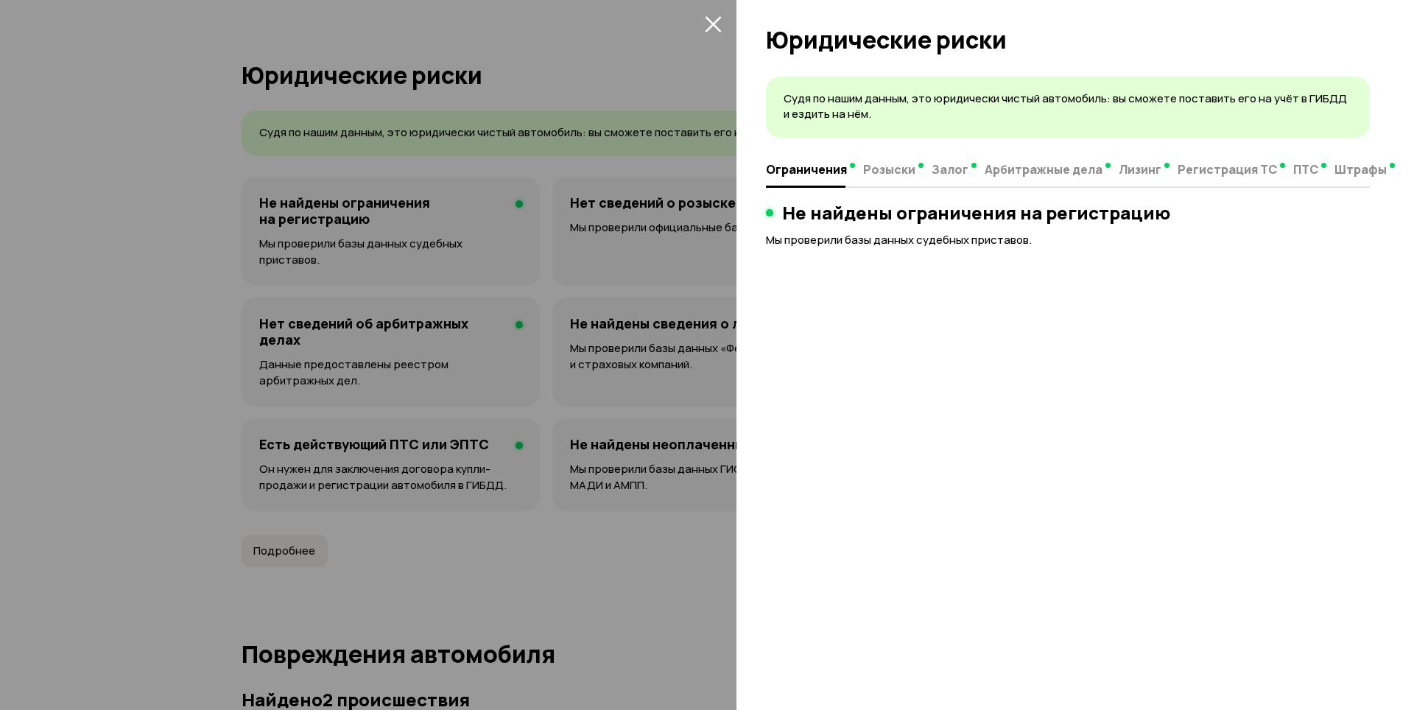
click at [129, 459] on div at bounding box center [707, 355] width 1414 height 710
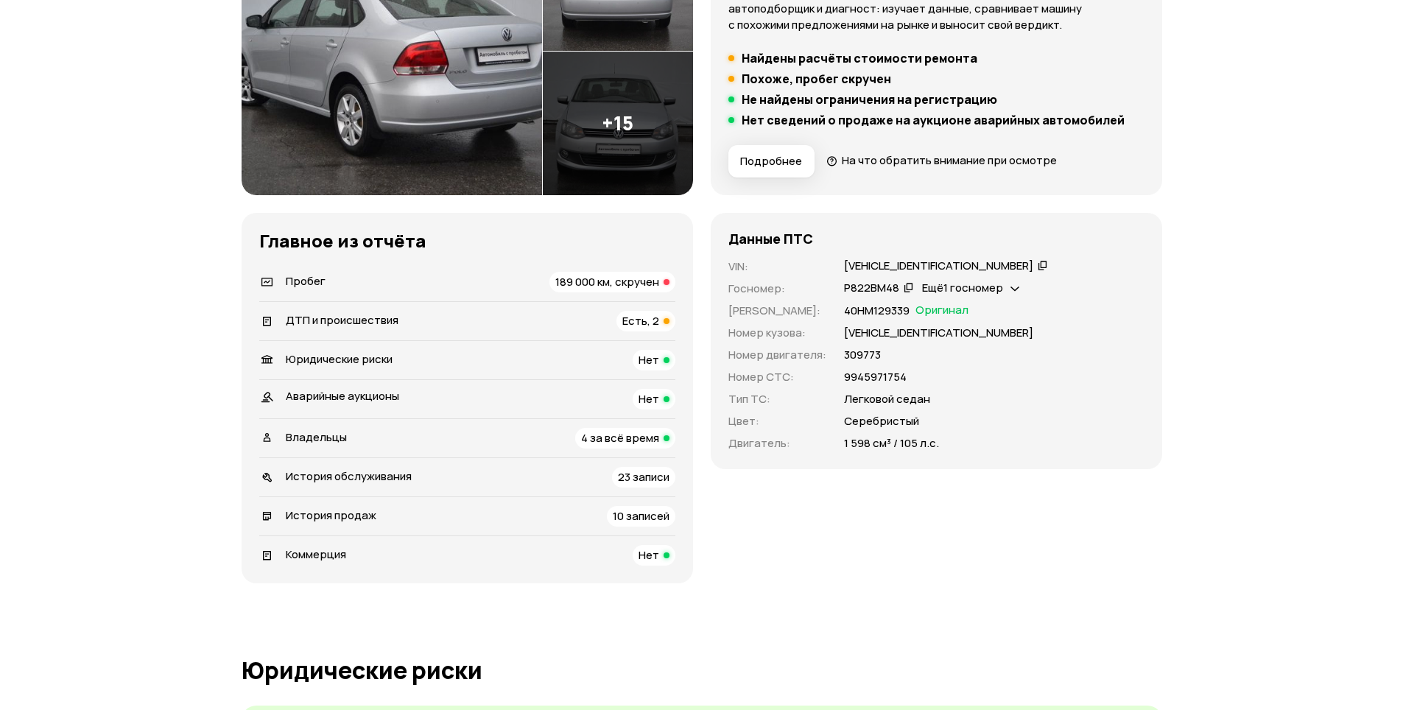
scroll to position [296, 0]
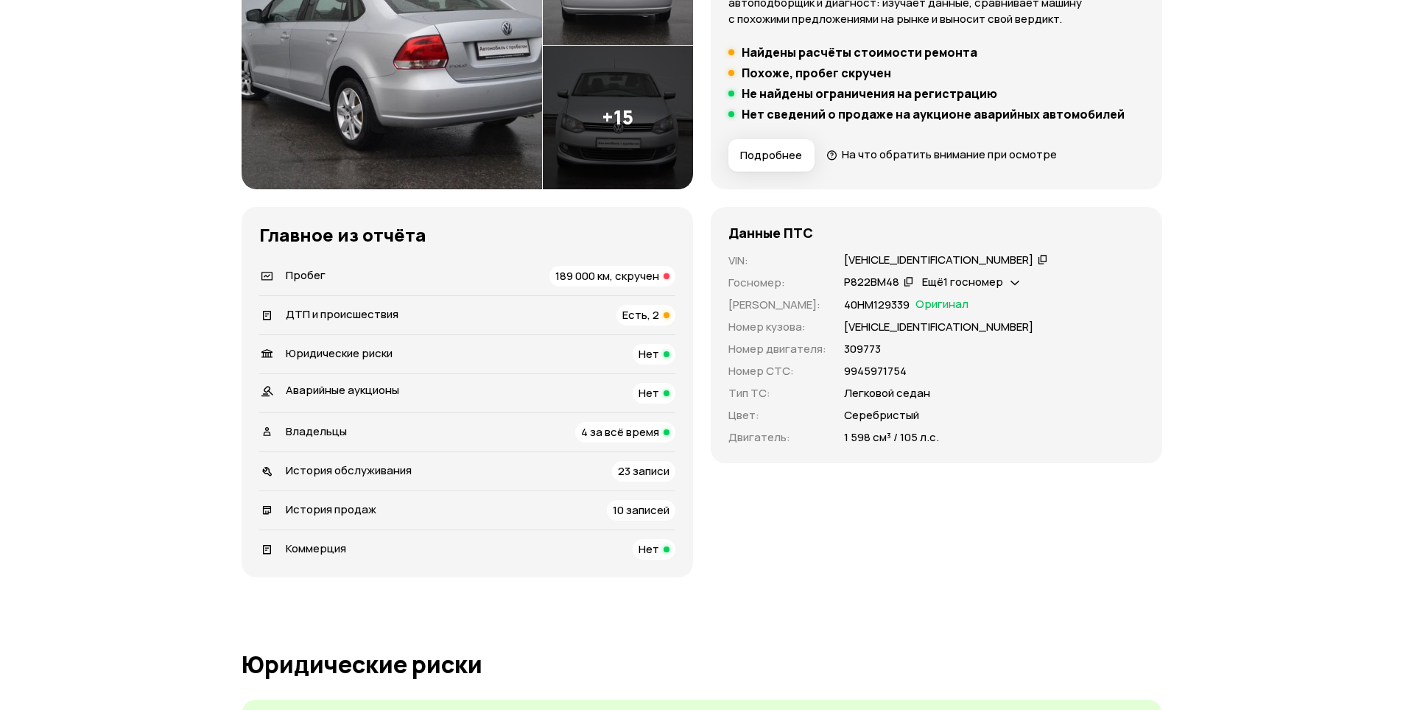
click at [640, 507] on span "10 записей" at bounding box center [641, 509] width 57 height 15
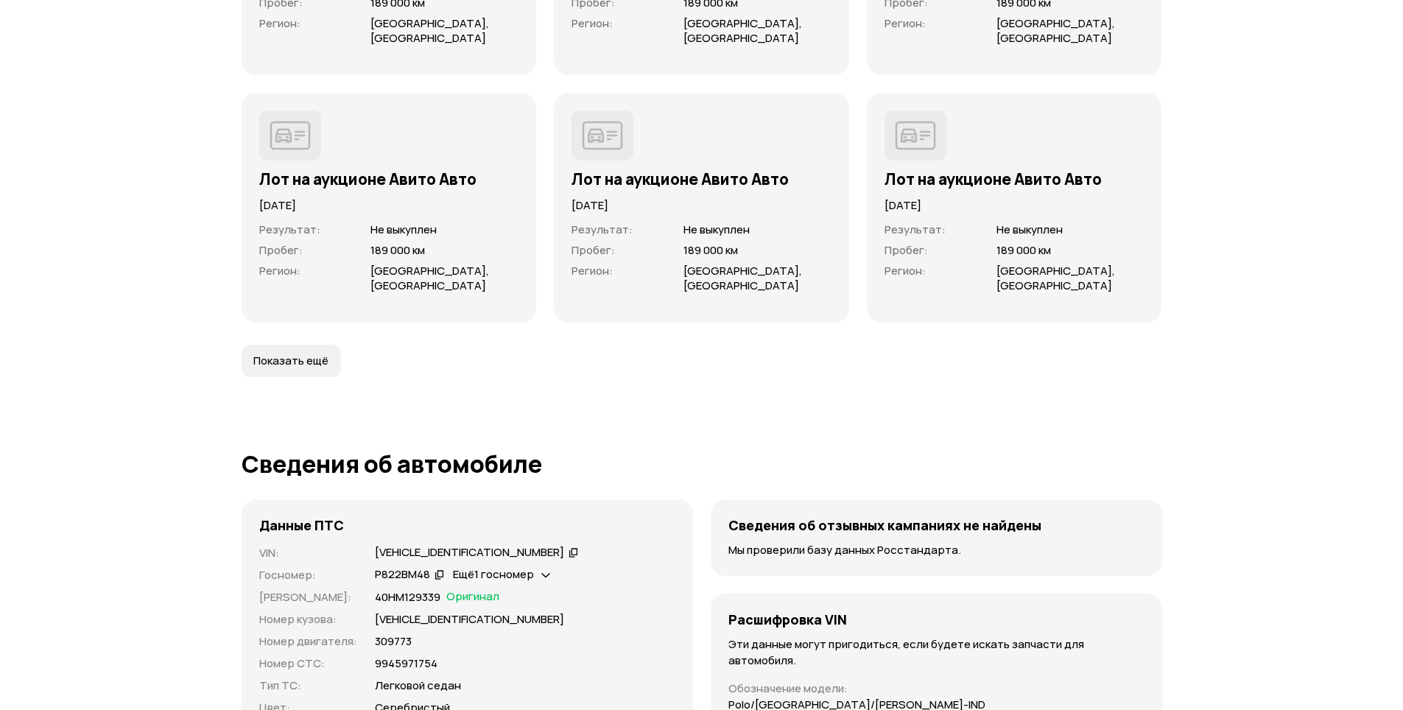
scroll to position [4528, 0]
click at [1003, 220] on span "Не выкуплен" at bounding box center [1030, 227] width 66 height 15
click at [919, 130] on img at bounding box center [916, 134] width 62 height 50
click at [320, 343] on button "Показать ещё" at bounding box center [291, 359] width 99 height 32
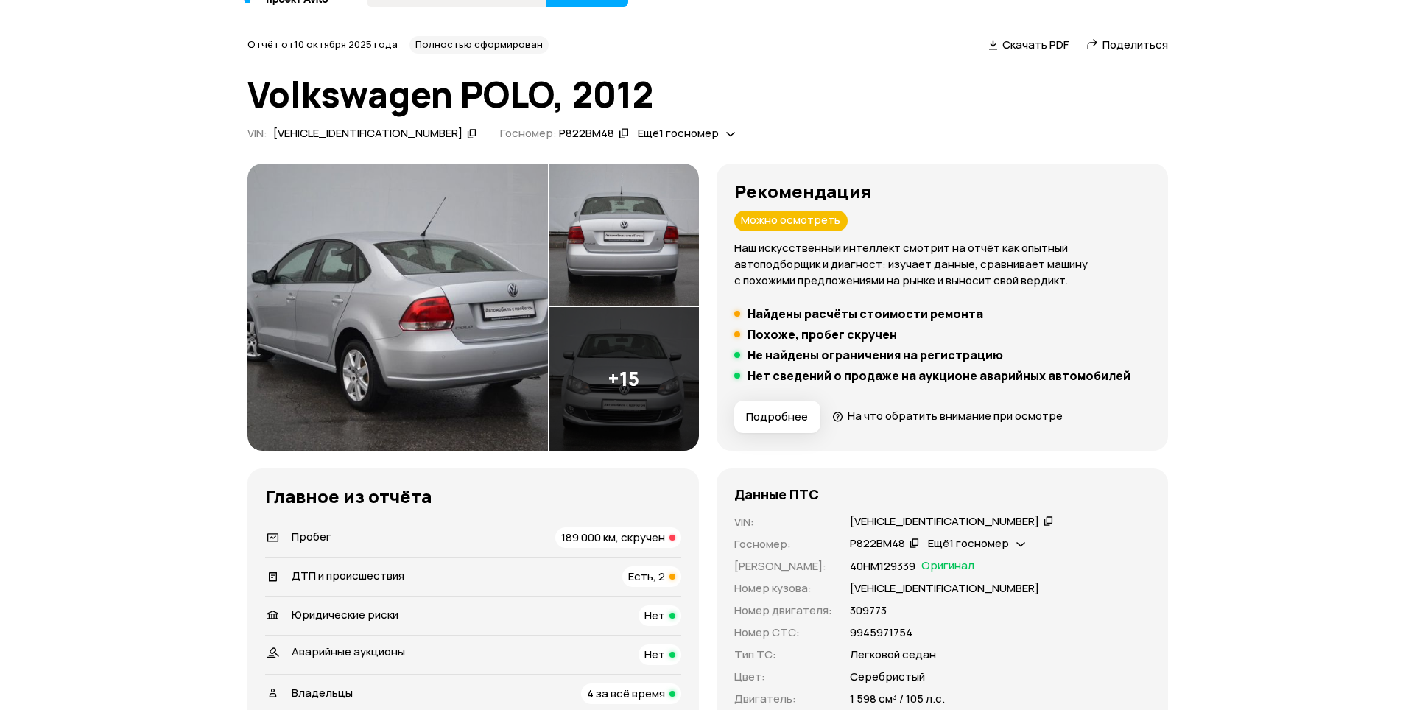
scroll to position [0, 0]
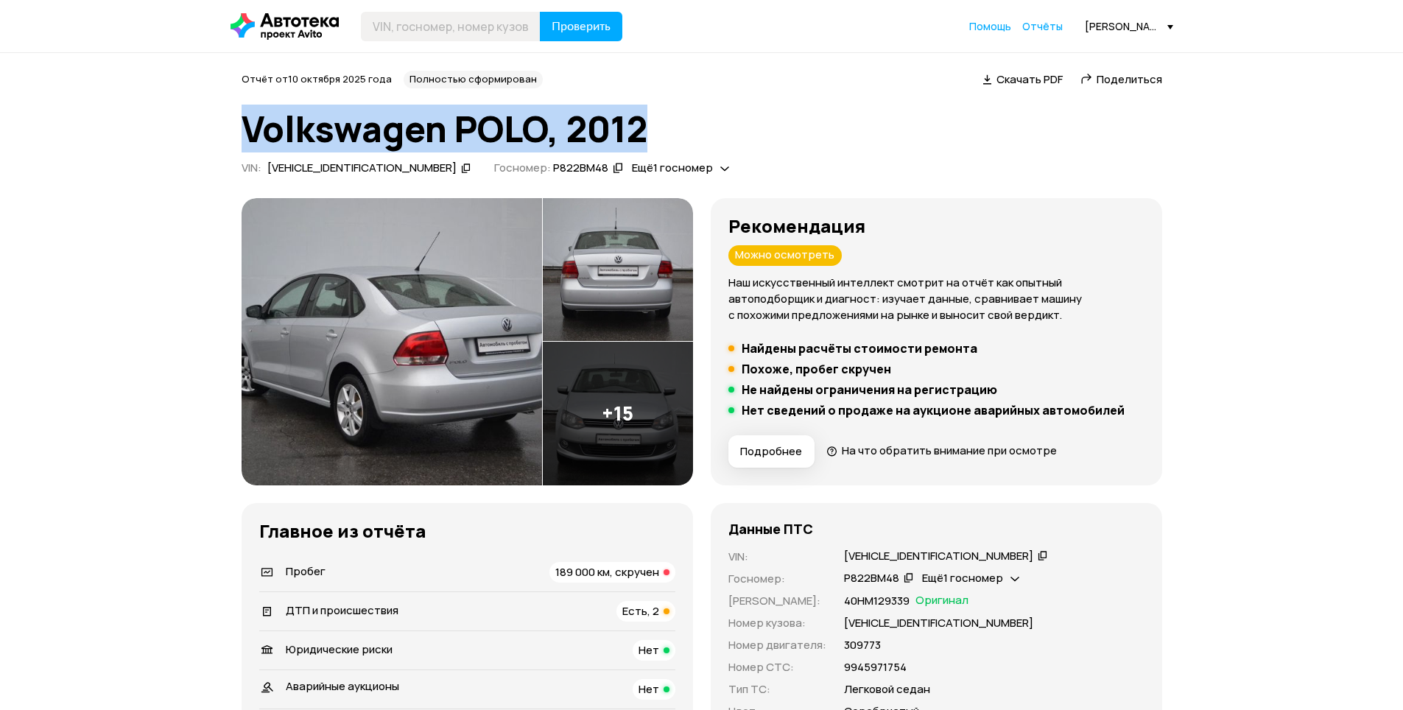
drag, startPoint x: 650, startPoint y: 121, endPoint x: 253, endPoint y: 133, distance: 397.2
click at [248, 133] on h1 "Volkswagen POLO, 2012" at bounding box center [702, 129] width 921 height 40
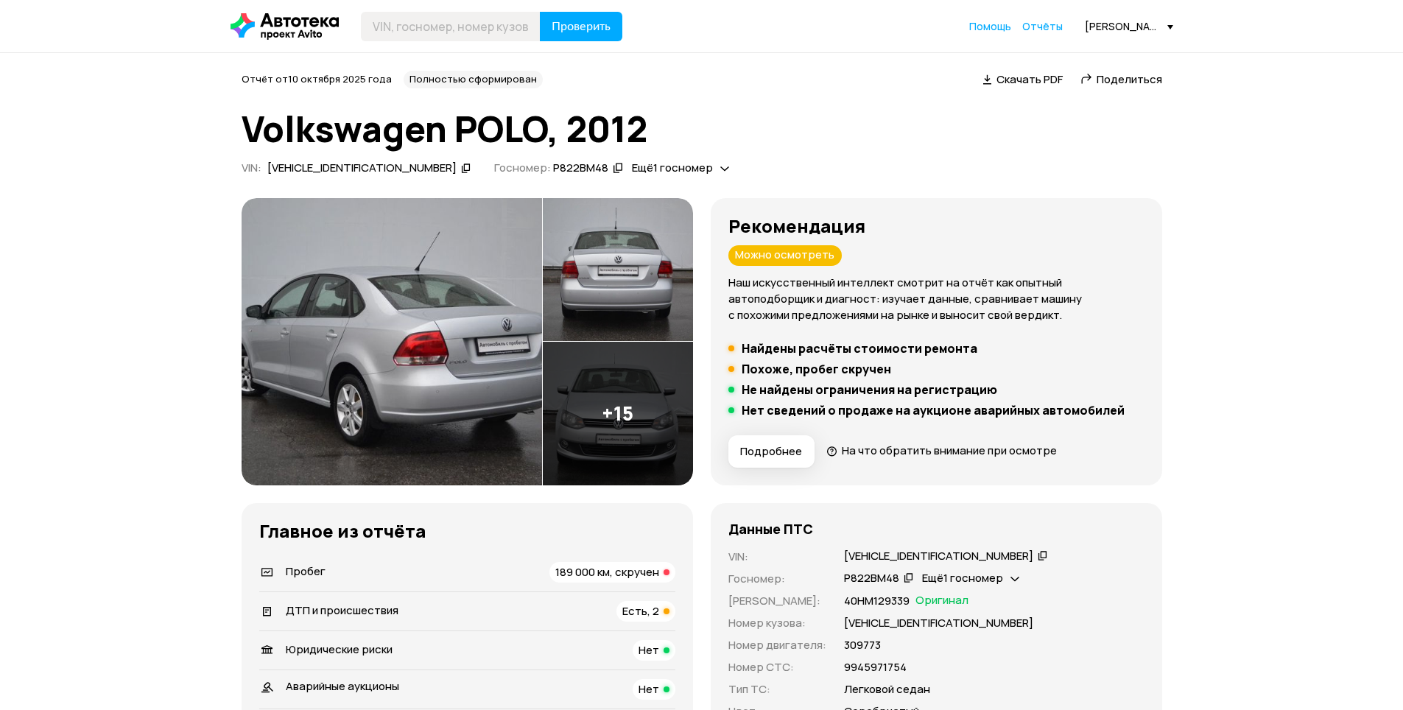
click at [597, 402] on img at bounding box center [618, 414] width 150 height 144
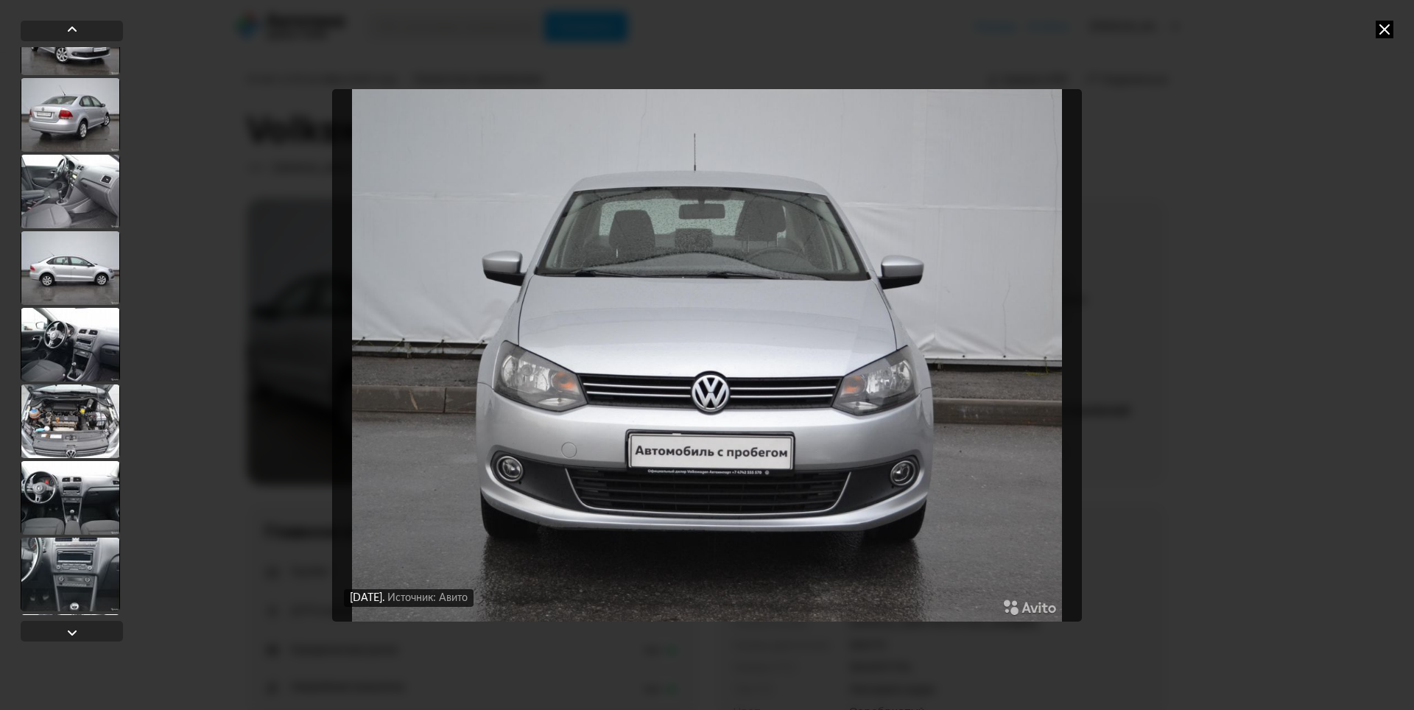
scroll to position [442, 0]
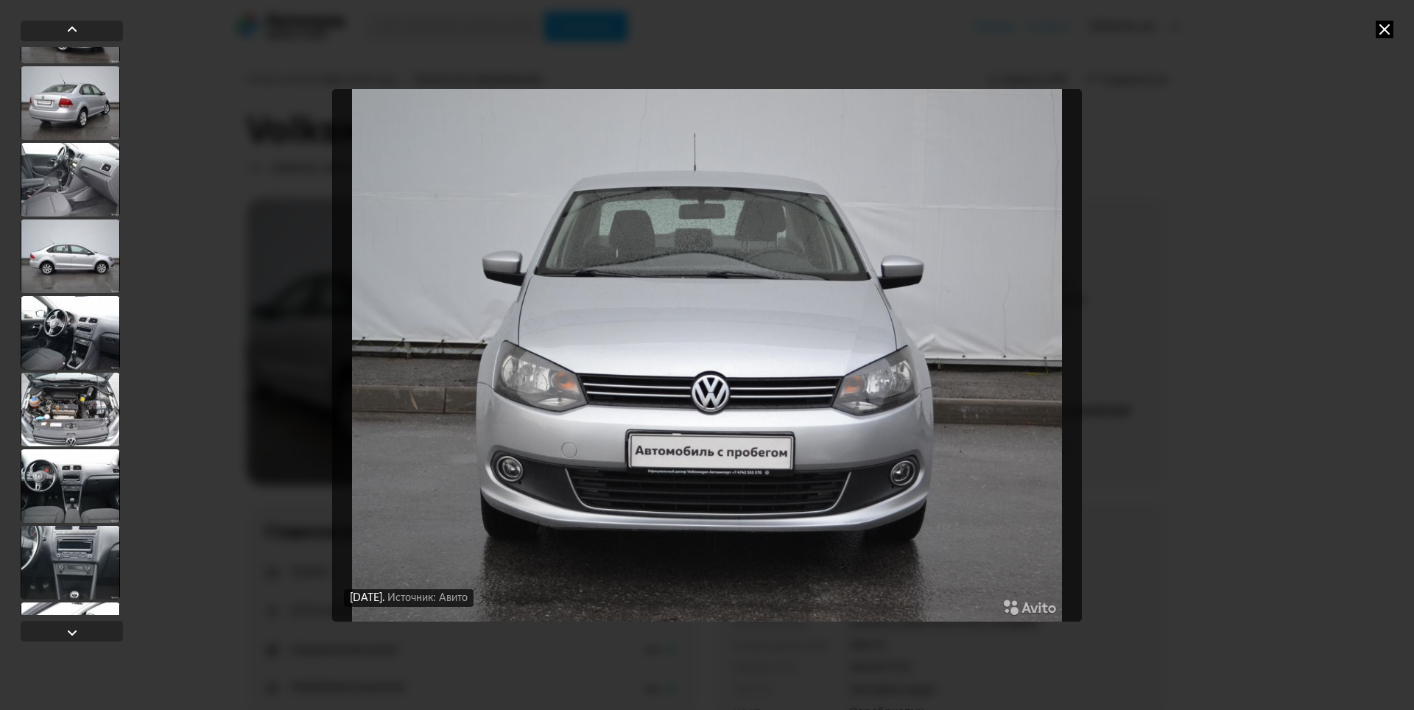
click at [89, 326] on div at bounding box center [70, 333] width 99 height 74
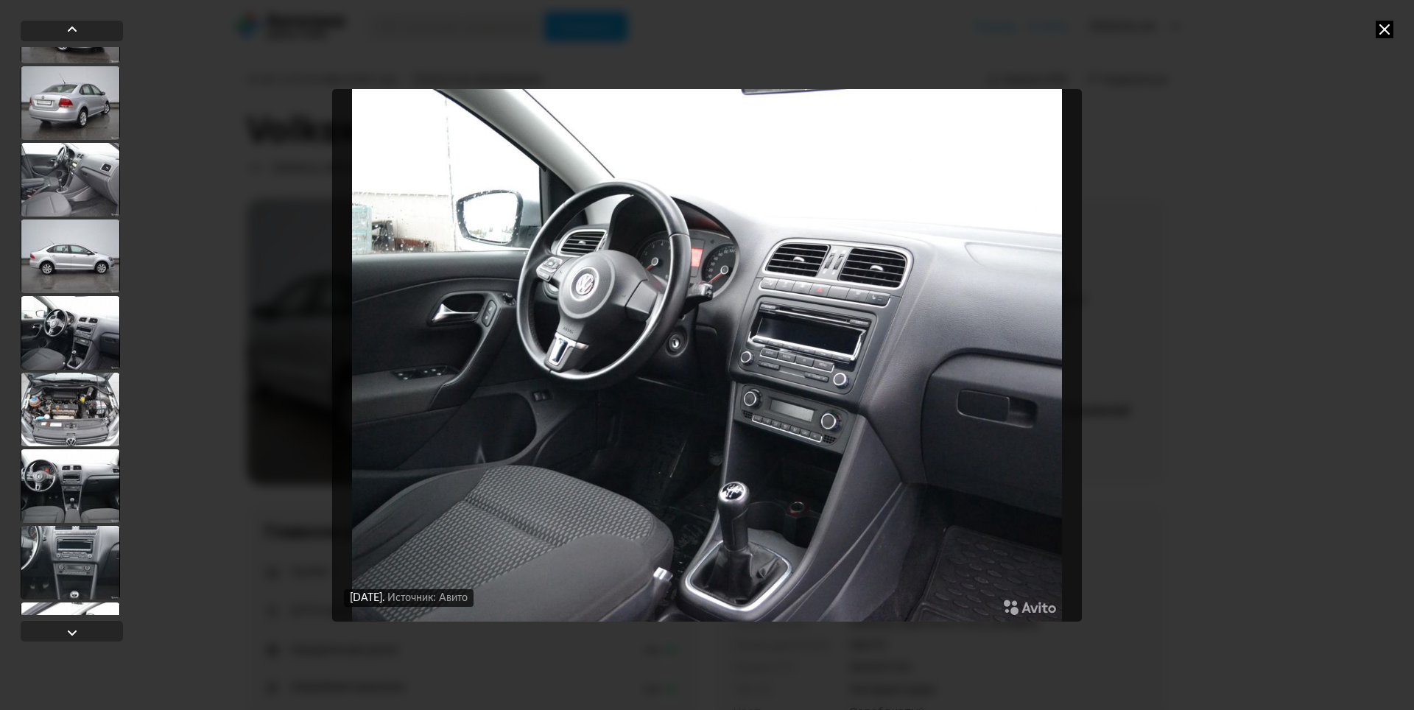
scroll to position [440, 0]
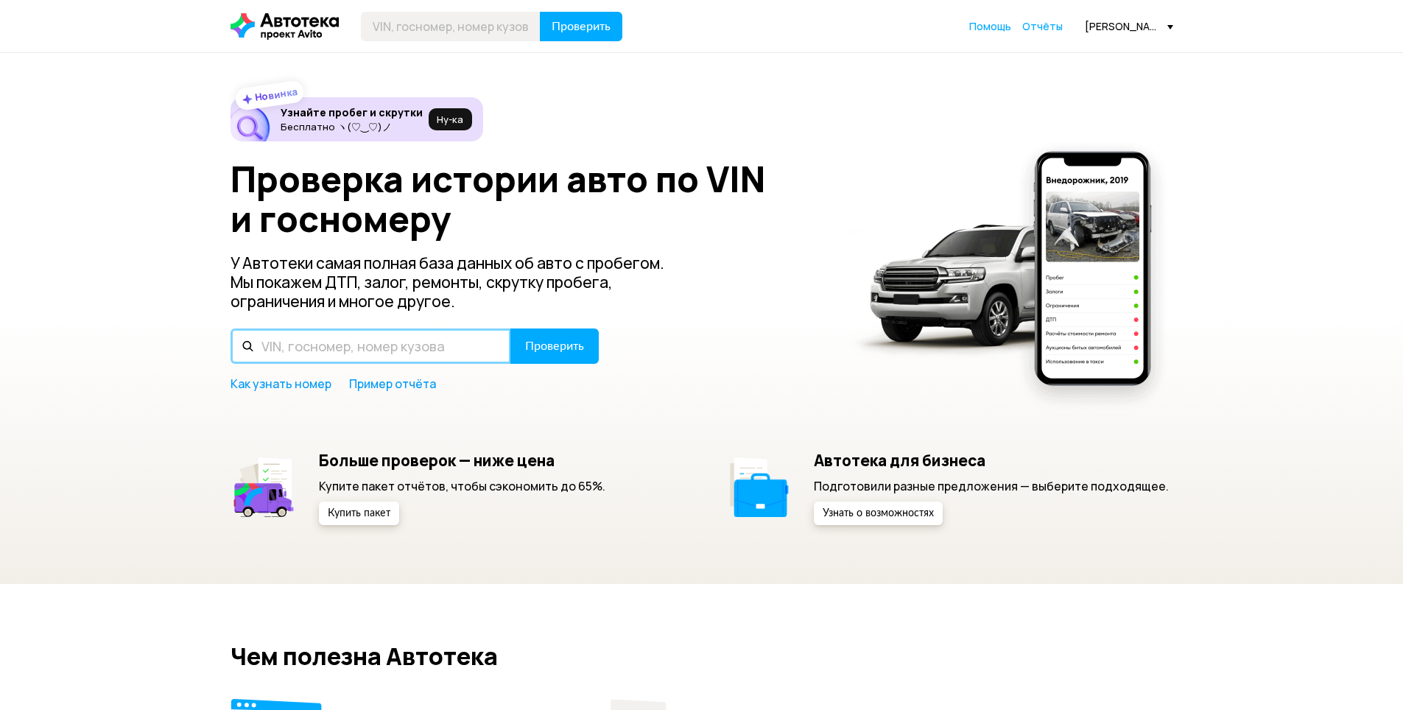
click at [361, 352] on input "text" at bounding box center [371, 346] width 281 height 35
paste input "[VEHICLE_IDENTIFICATION_NUMBER]"
type input "[VEHICLE_IDENTIFICATION_NUMBER]"
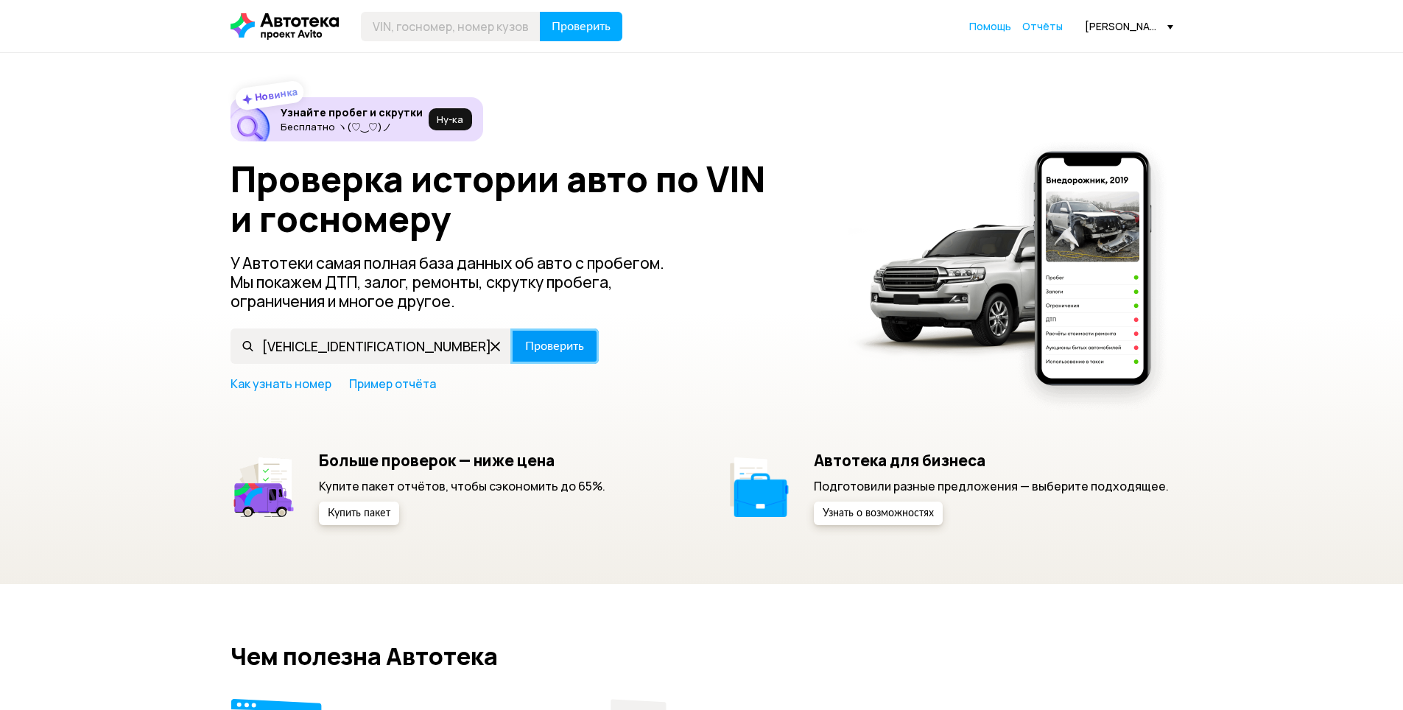
click at [545, 345] on span "Проверить" at bounding box center [554, 346] width 59 height 12
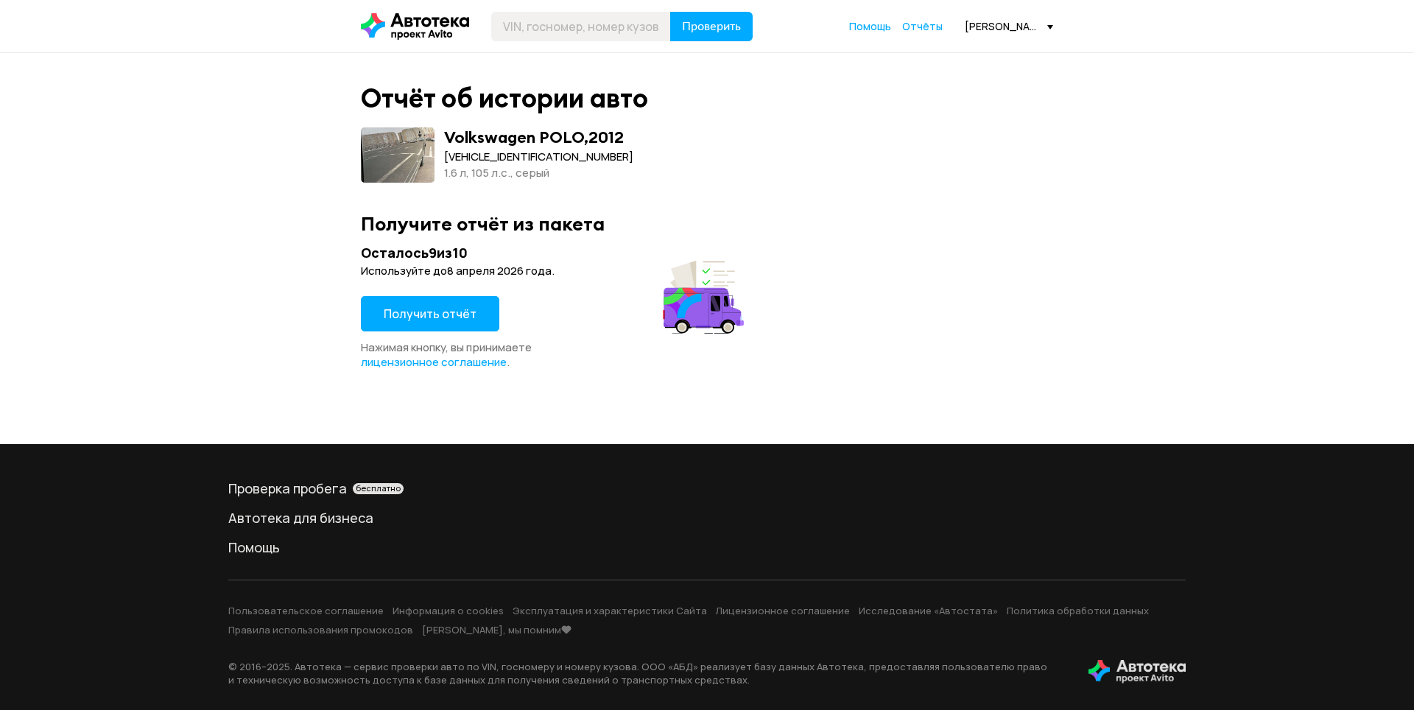
click at [457, 312] on span "Получить отчёт" at bounding box center [430, 314] width 93 height 16
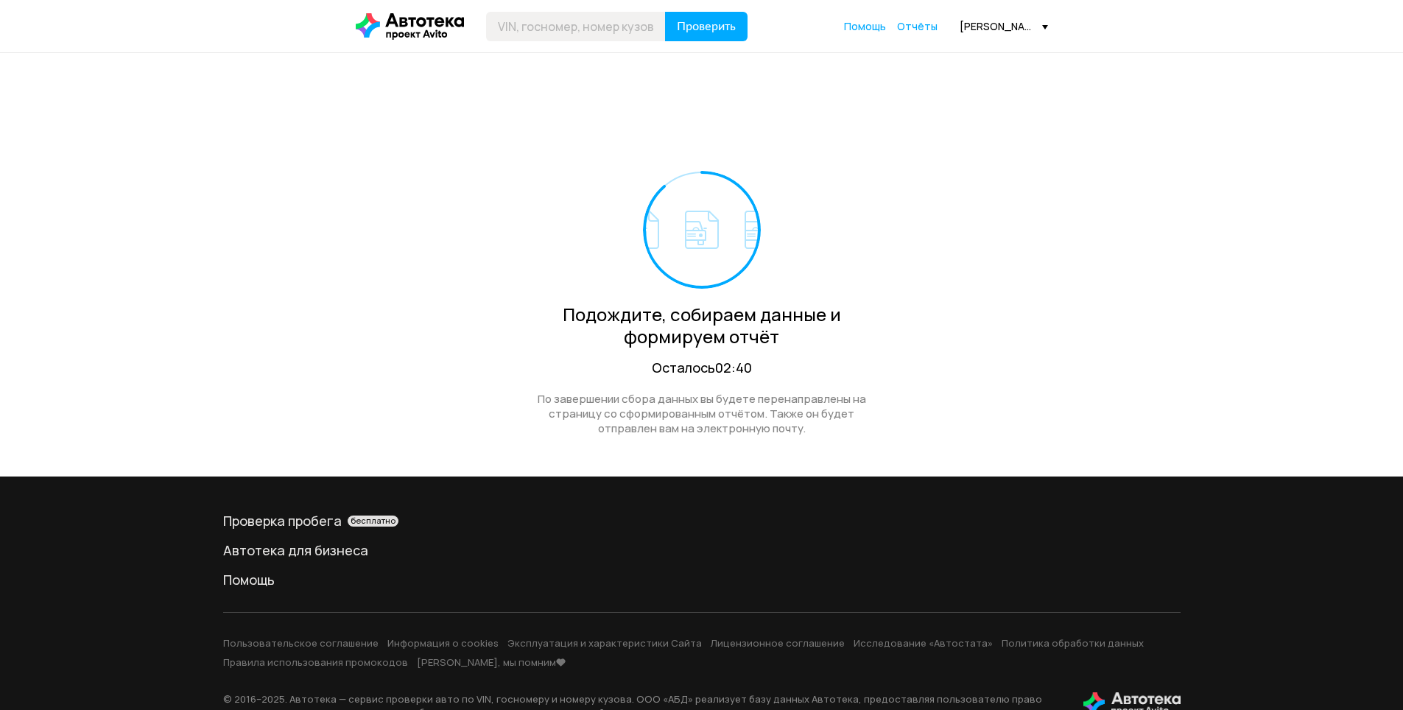
click at [1033, 337] on div "Подождите, собираем данные и формируем отчёт Осталось 02:40 По завершении сбора…" at bounding box center [702, 265] width 692 height 424
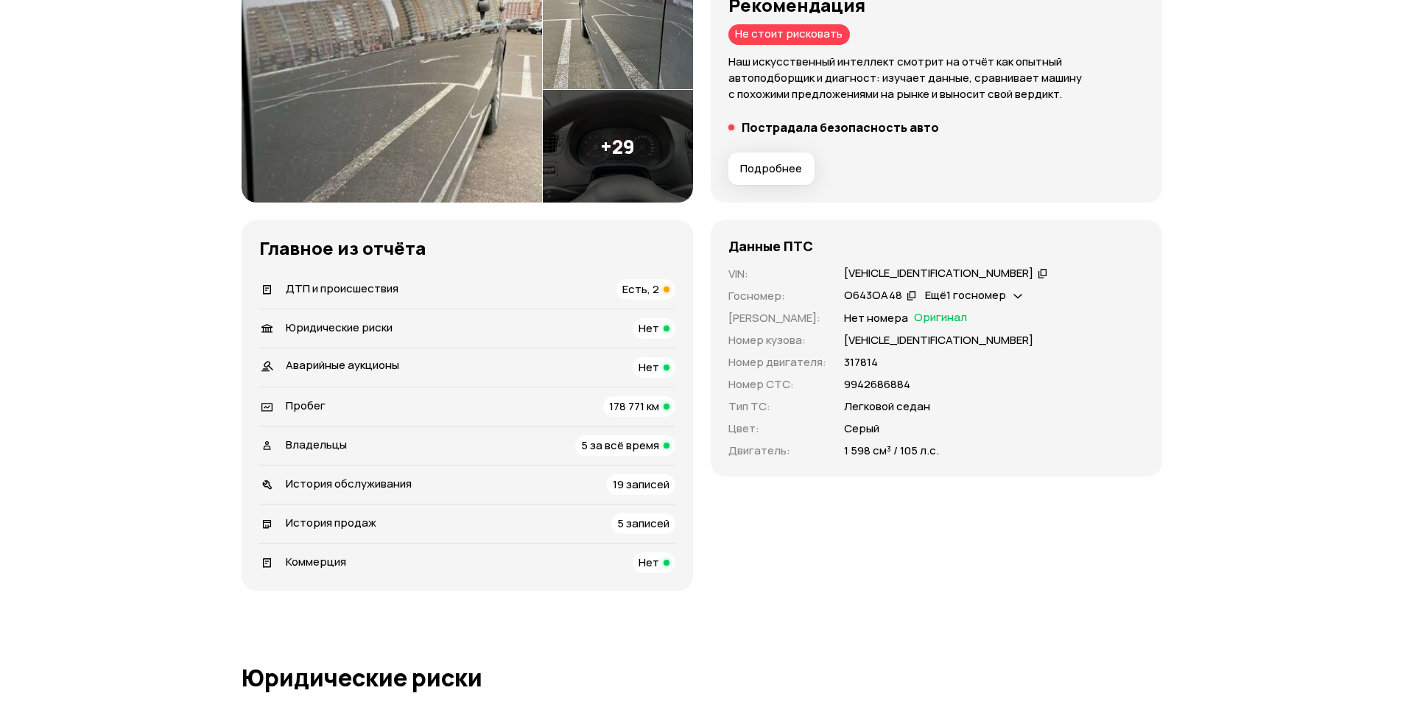
click at [647, 407] on span "178 771 км" at bounding box center [634, 405] width 50 height 15
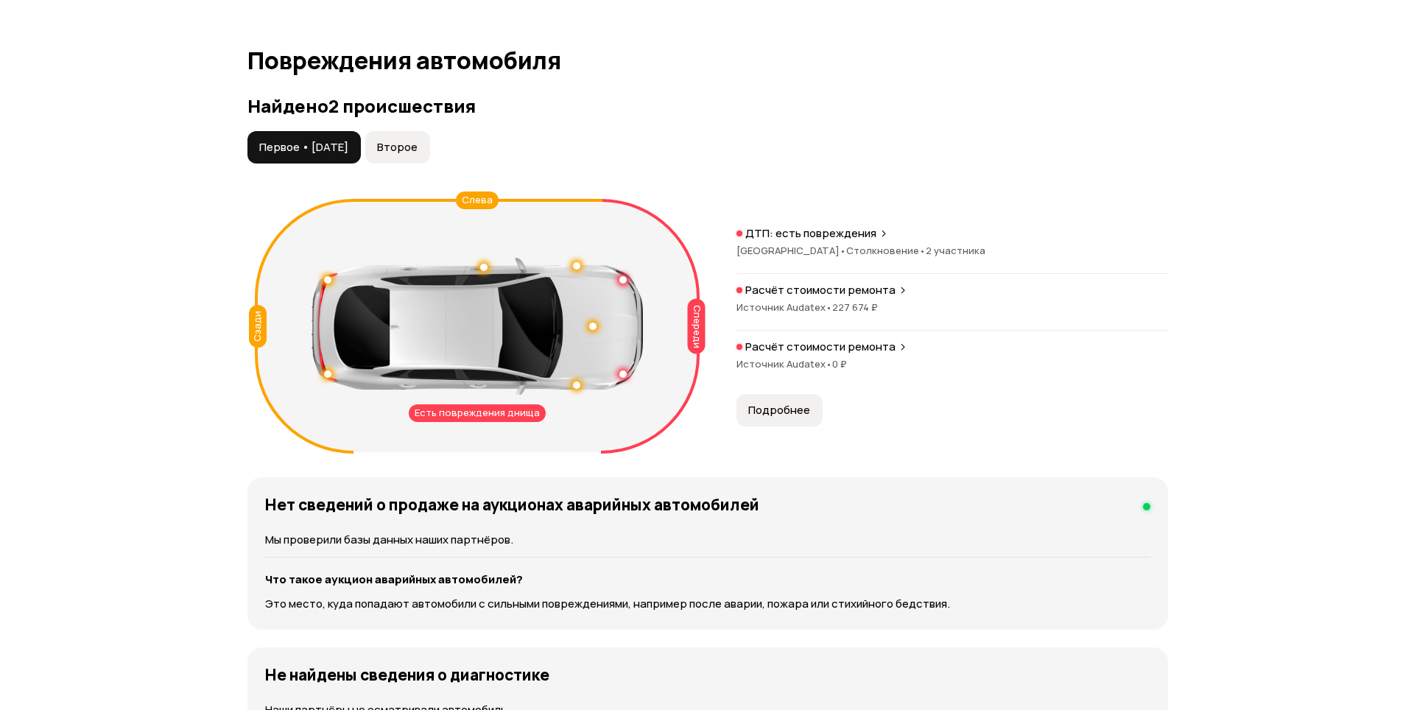
scroll to position [1417, 0]
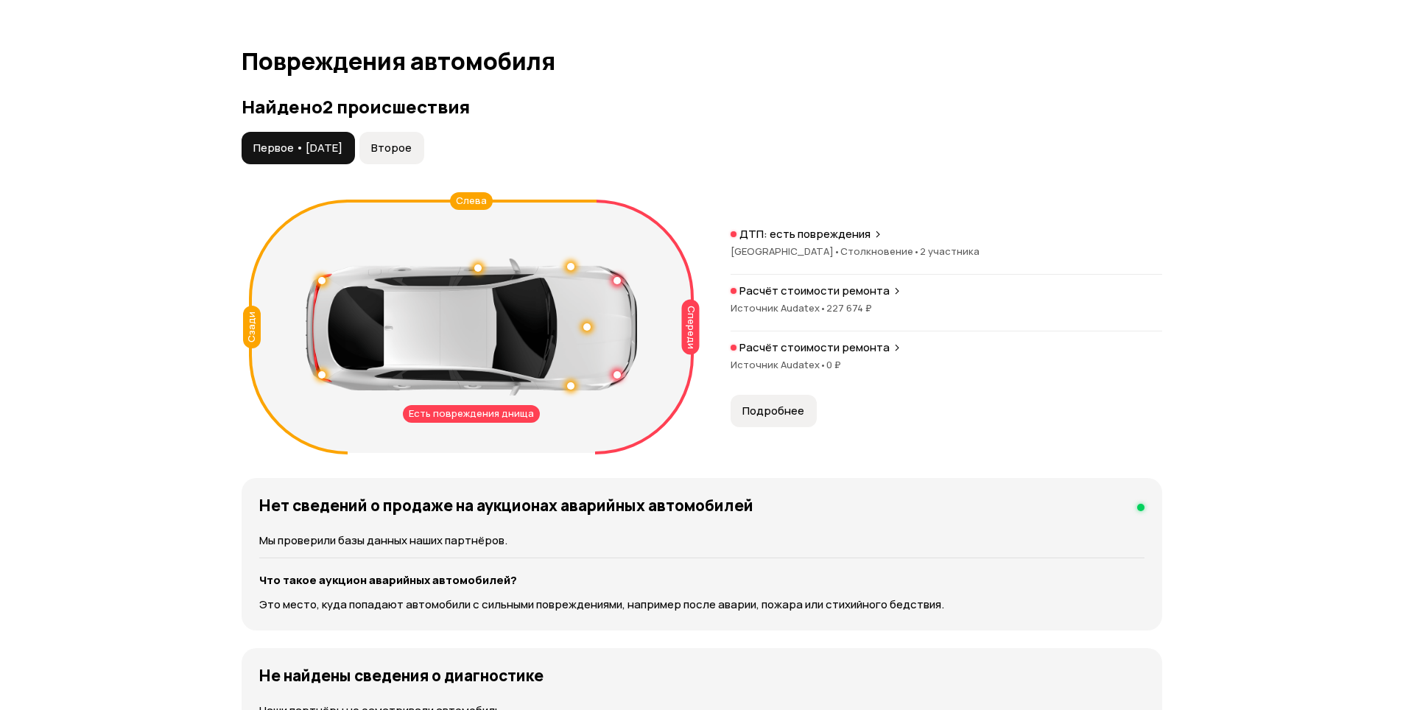
click at [772, 412] on span "Подробнее" at bounding box center [773, 411] width 62 height 15
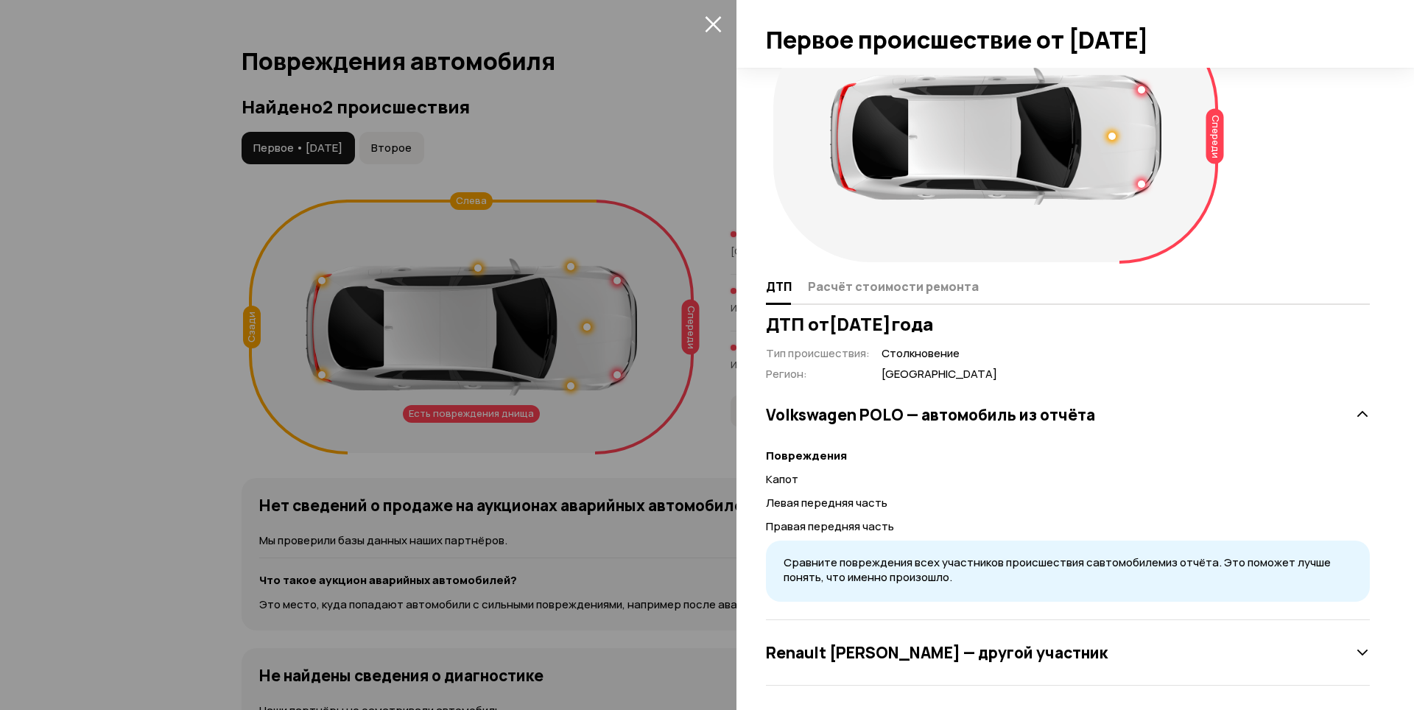
scroll to position [70, 0]
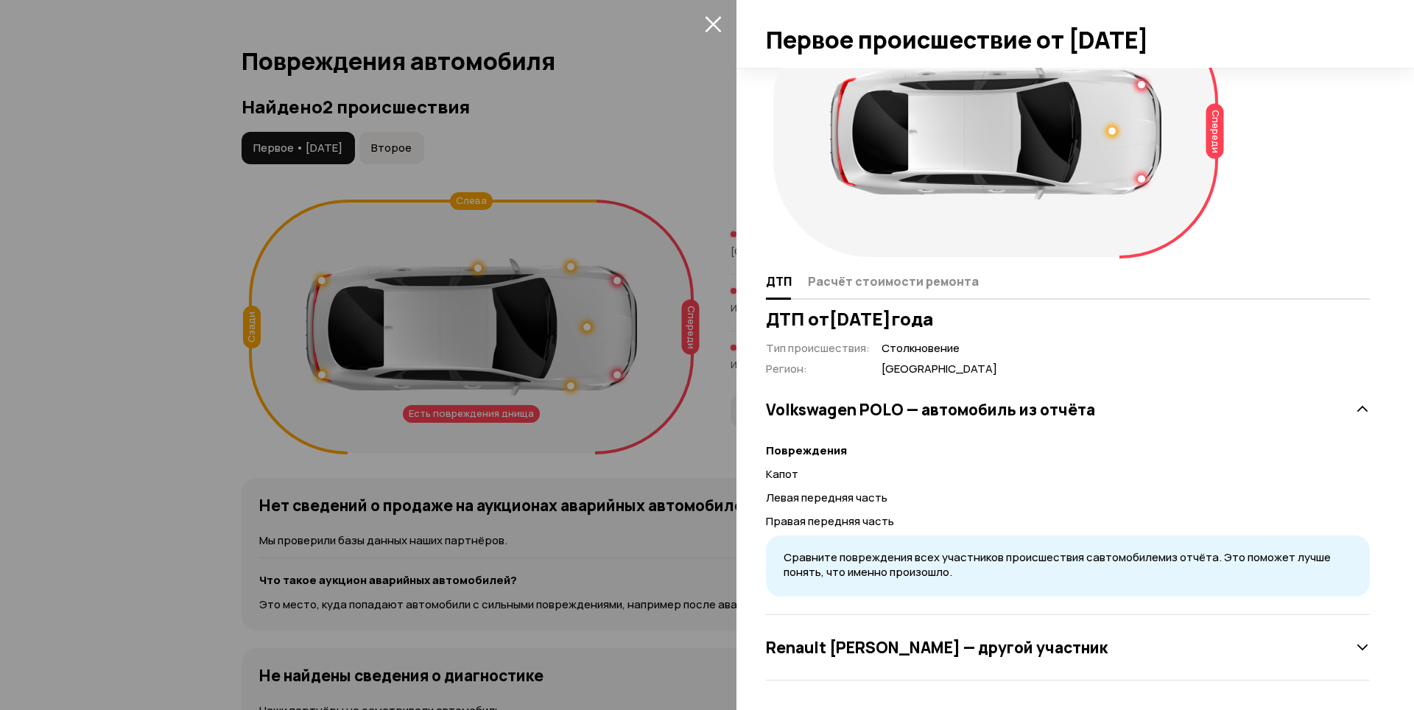
click at [883, 288] on span "Расчёт стоимости ремонта" at bounding box center [893, 281] width 171 height 15
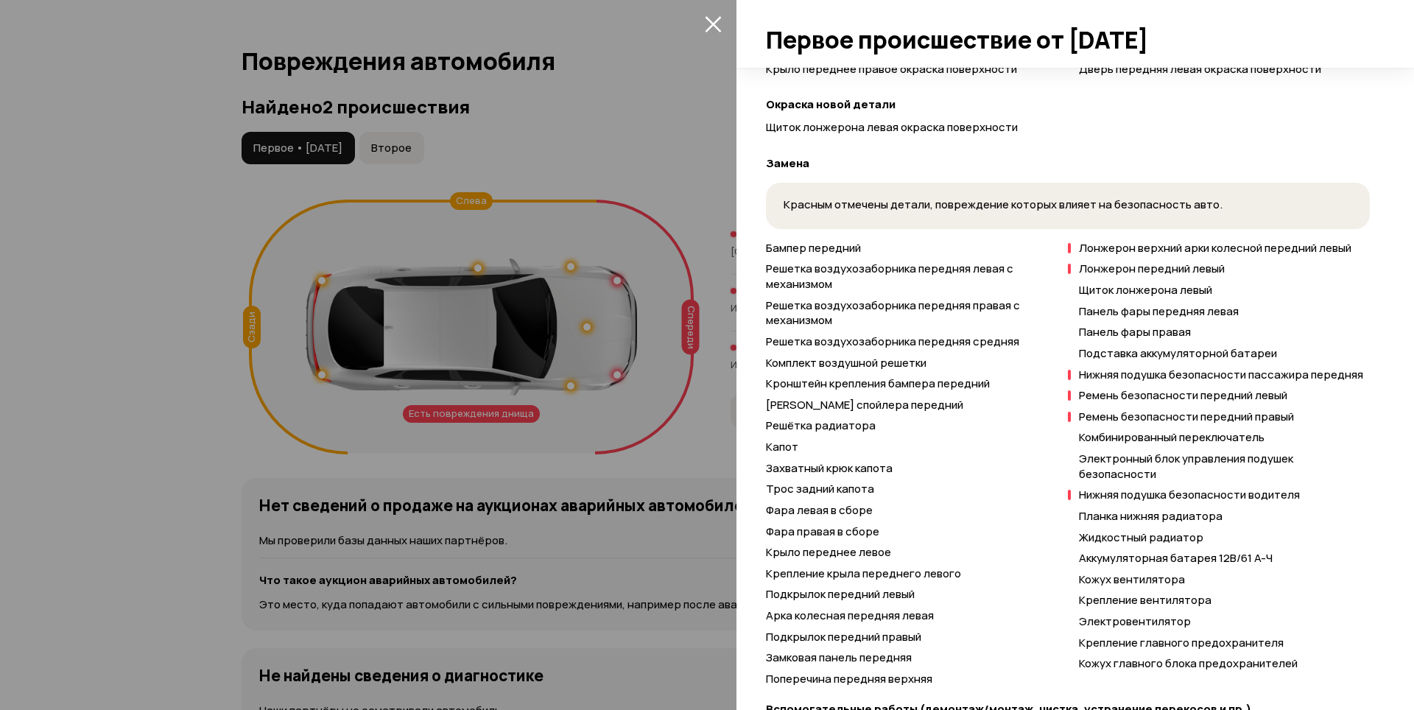
scroll to position [733, 0]
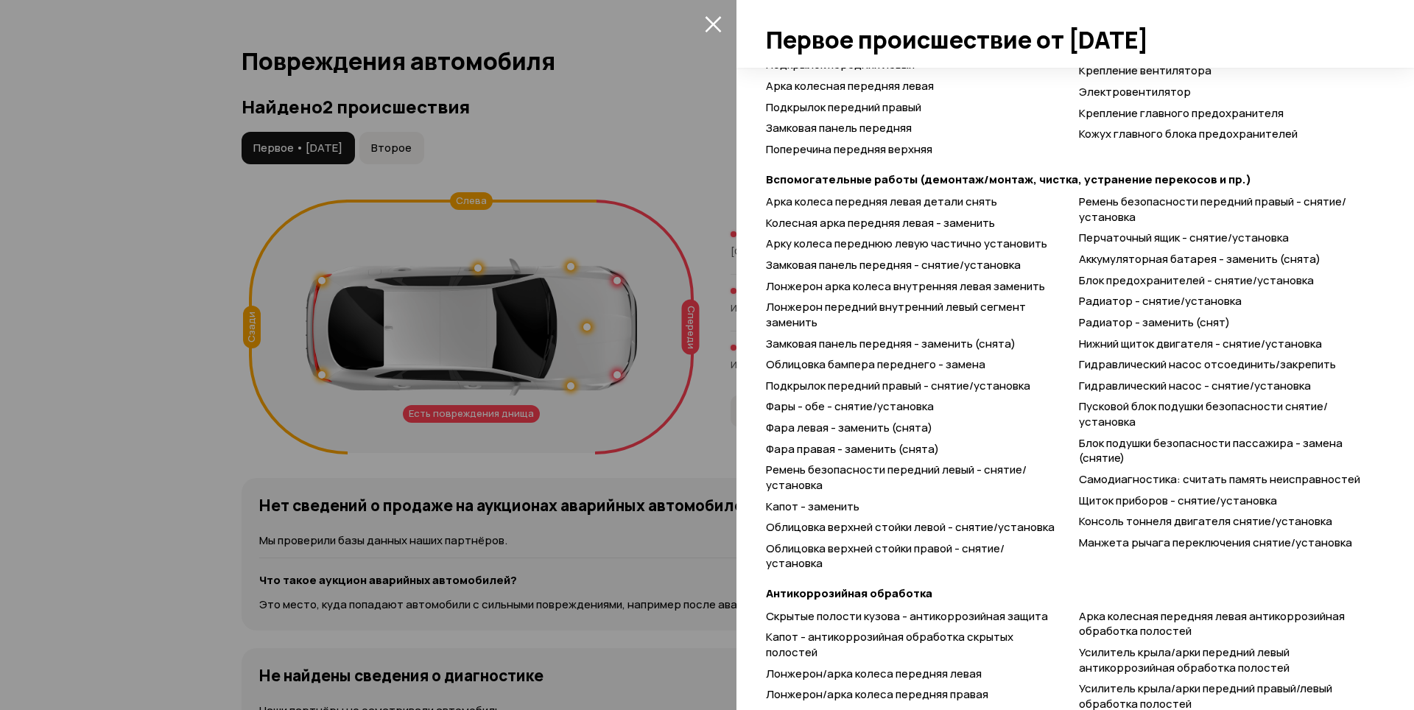
click at [594, 367] on div at bounding box center [707, 355] width 1414 height 710
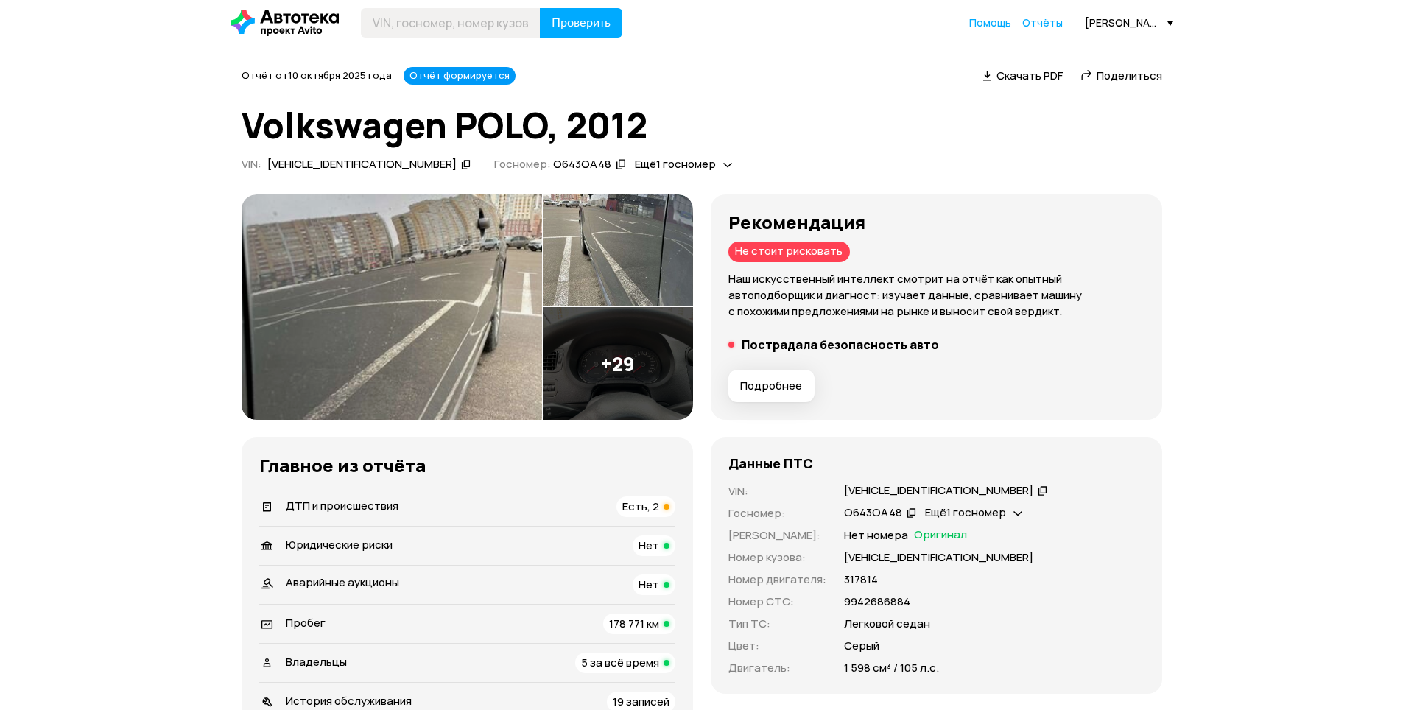
scroll to position [0, 0]
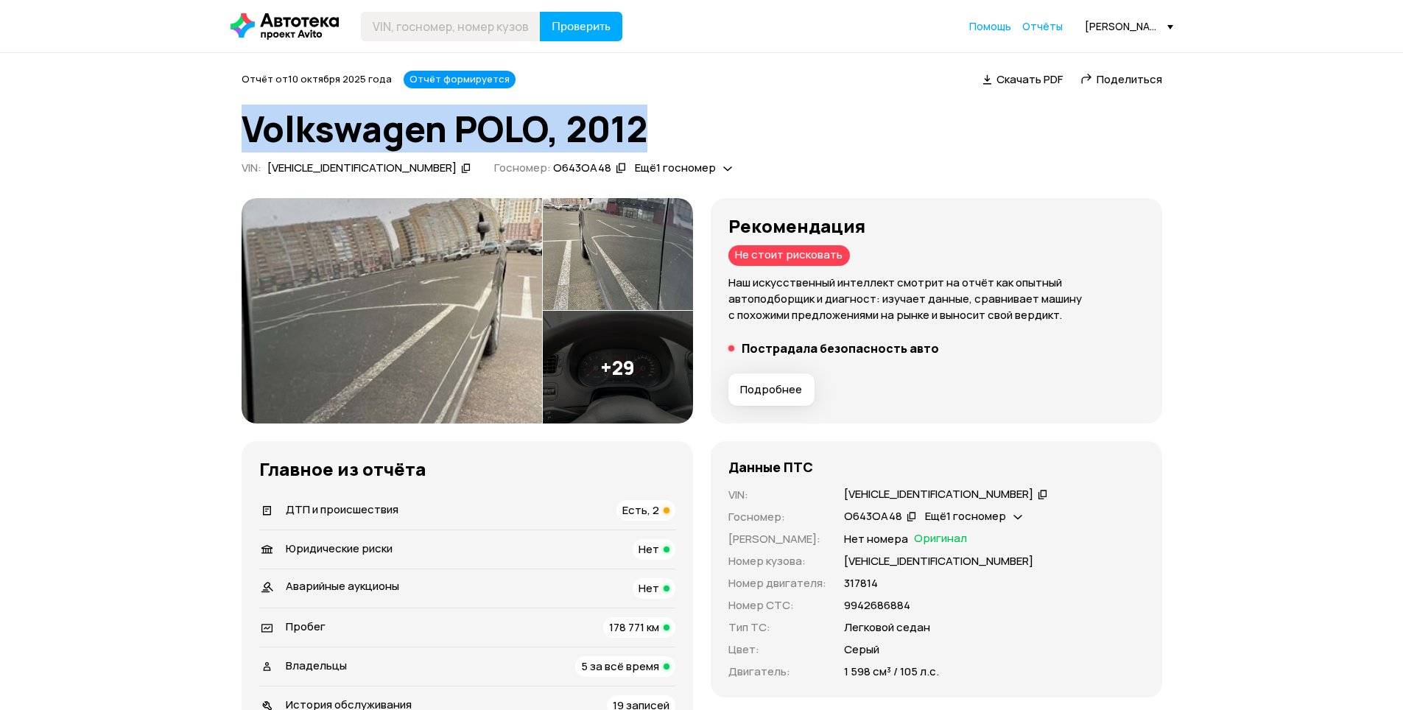
drag, startPoint x: 664, startPoint y: 127, endPoint x: 239, endPoint y: 136, distance: 425.1
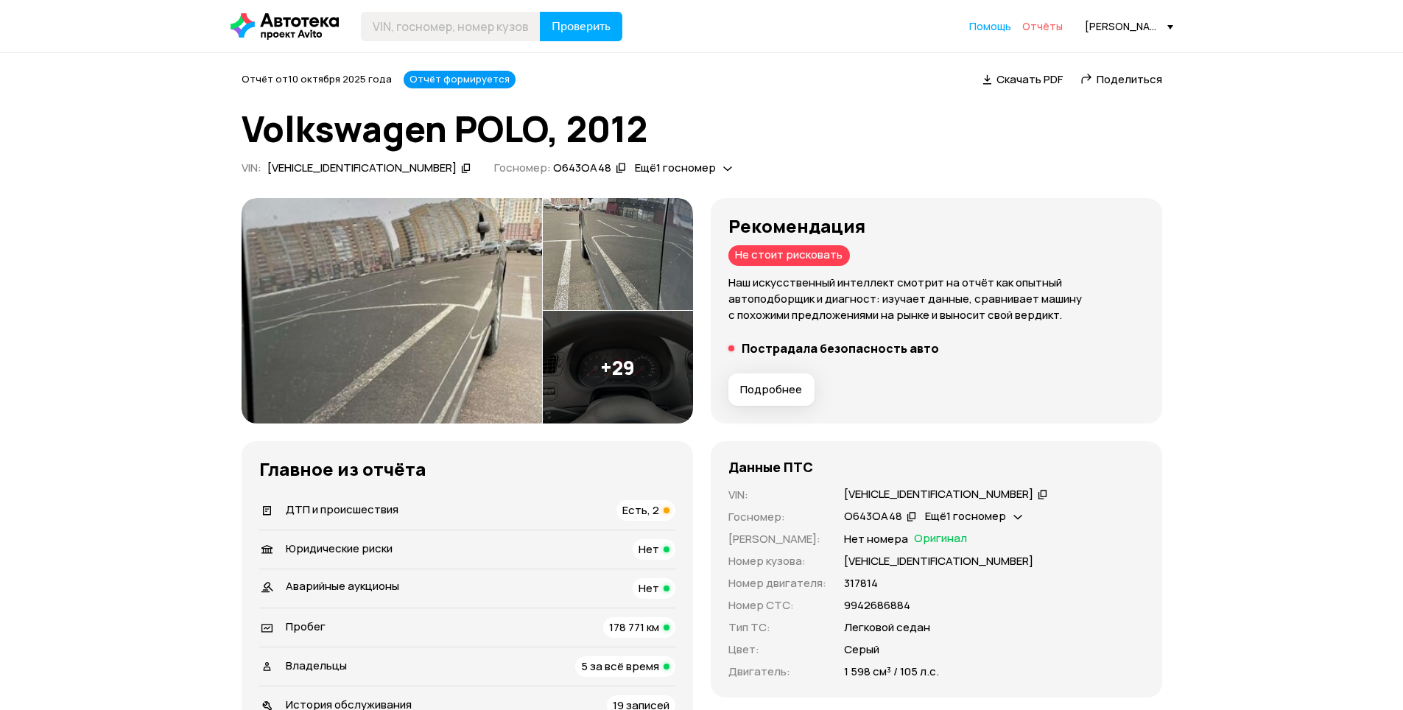
click at [1050, 31] on span "Отчёты" at bounding box center [1042, 26] width 41 height 14
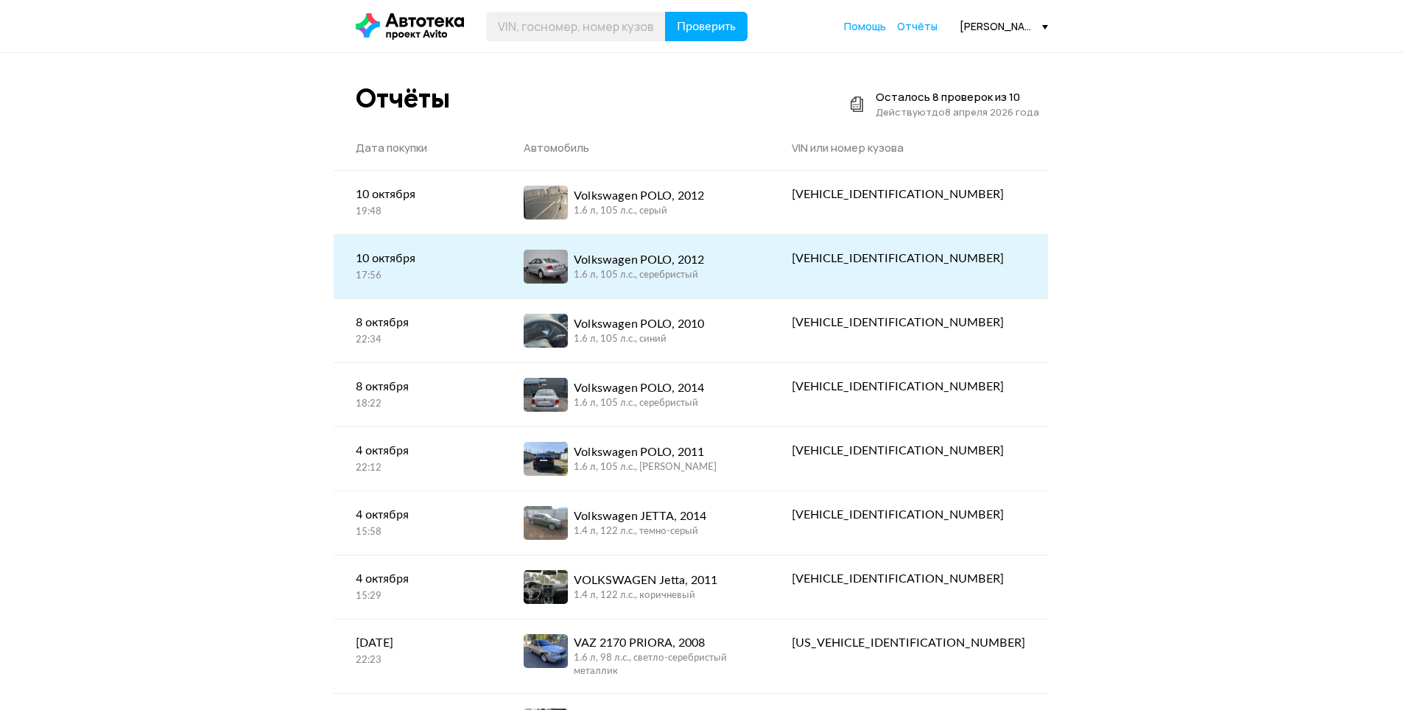
click at [704, 270] on div "1.6 л, 105 л.c., серебристый" at bounding box center [639, 275] width 130 height 13
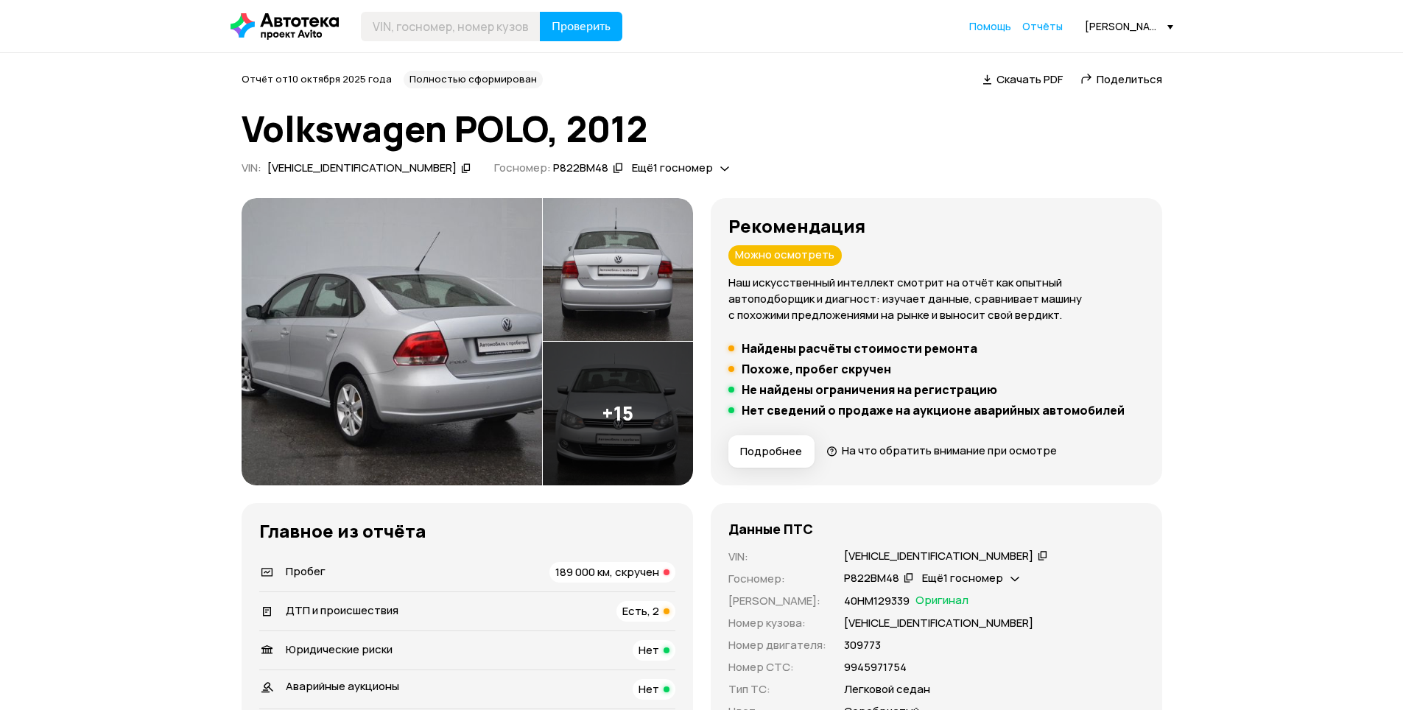
click at [771, 447] on span "Подробнее" at bounding box center [771, 451] width 62 height 15
